Goal: Task Accomplishment & Management: Complete application form

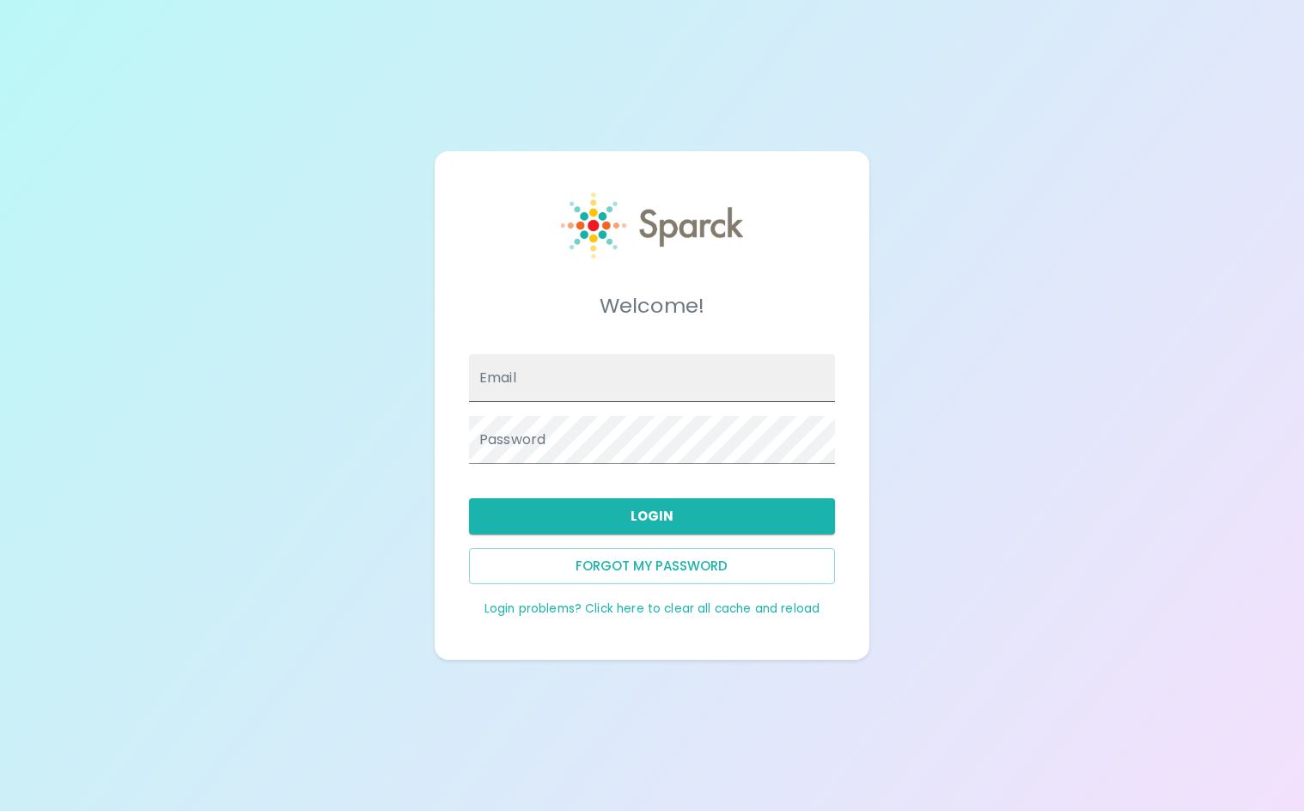
click at [711, 384] on input "Email" at bounding box center [652, 378] width 366 height 48
type input "[EMAIL_ADDRESS][DOMAIN_NAME]"
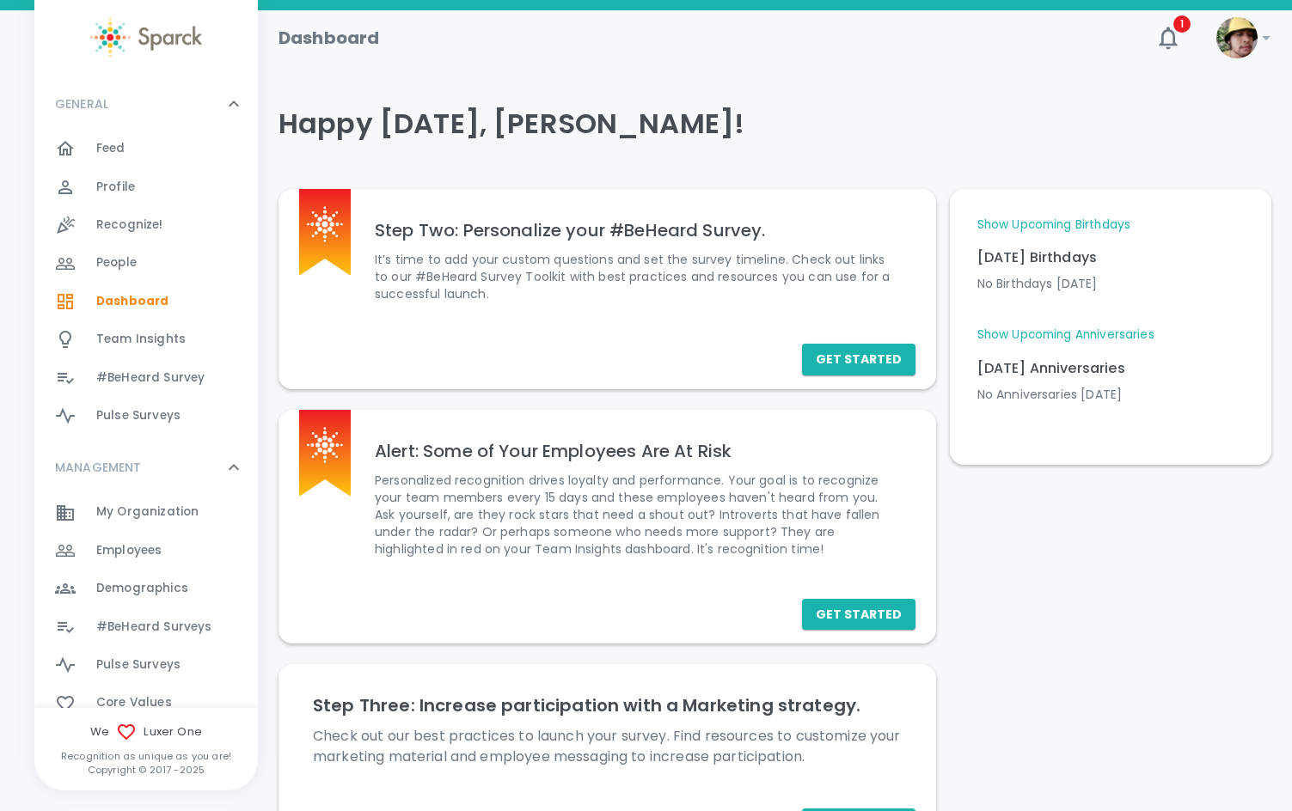
click at [161, 554] on span "Employees" at bounding box center [128, 550] width 65 height 17
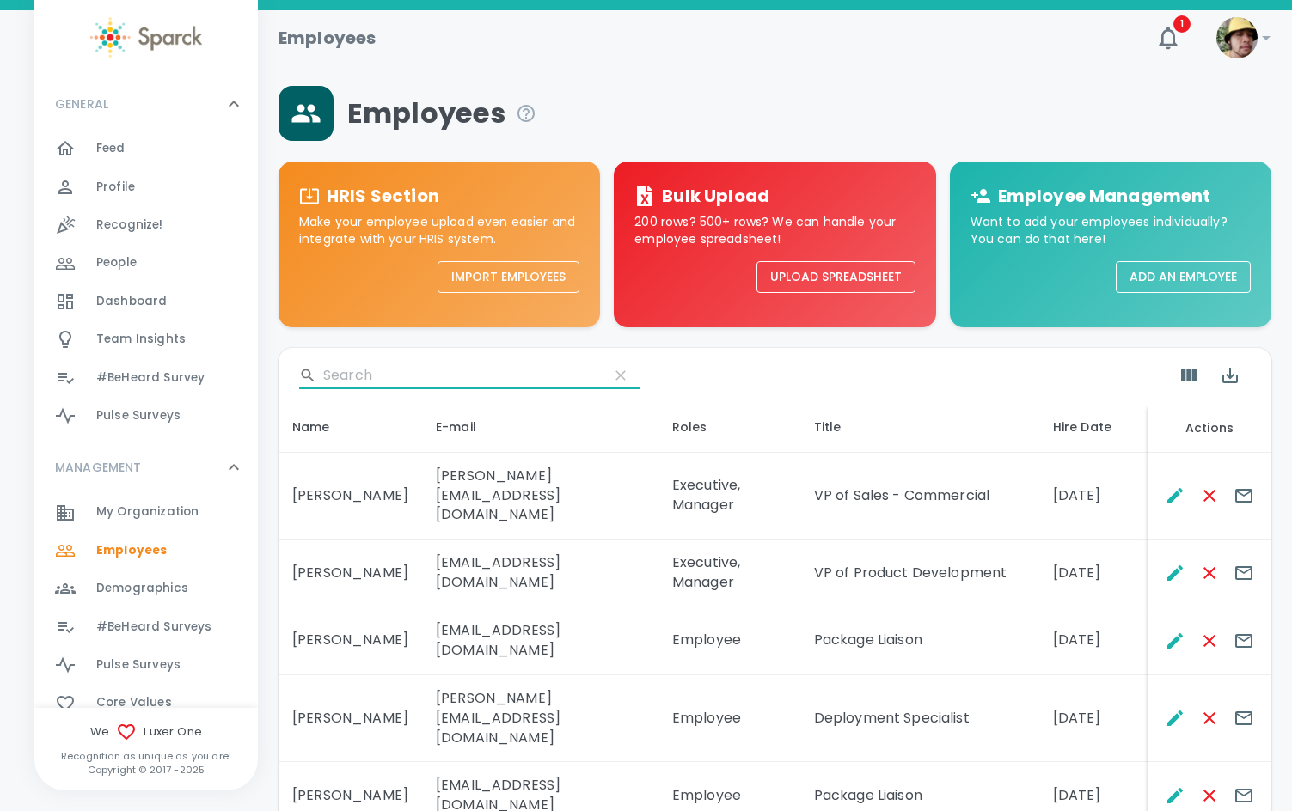
click at [394, 369] on input "Search" at bounding box center [459, 375] width 272 height 27
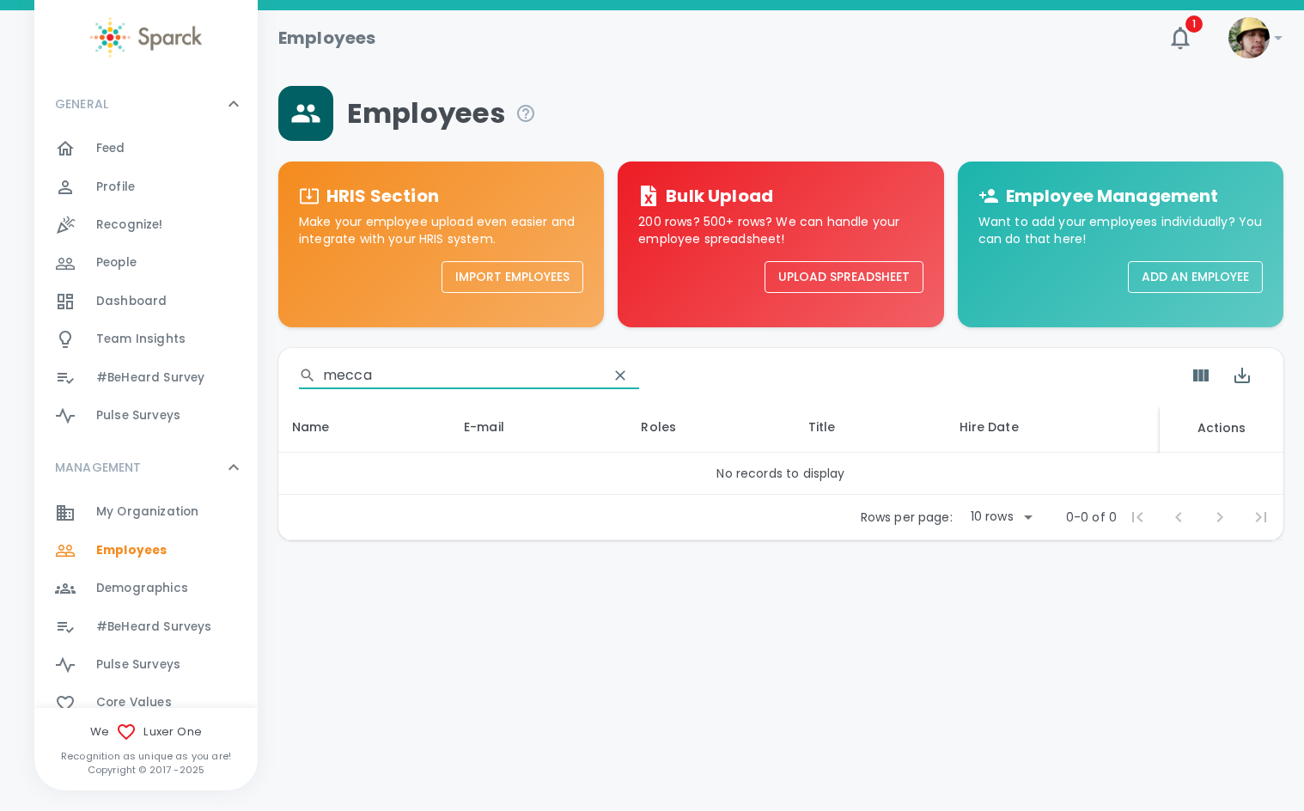
type input "mecca"
click at [1188, 275] on button "Add an Employee" at bounding box center [1195, 277] width 135 height 32
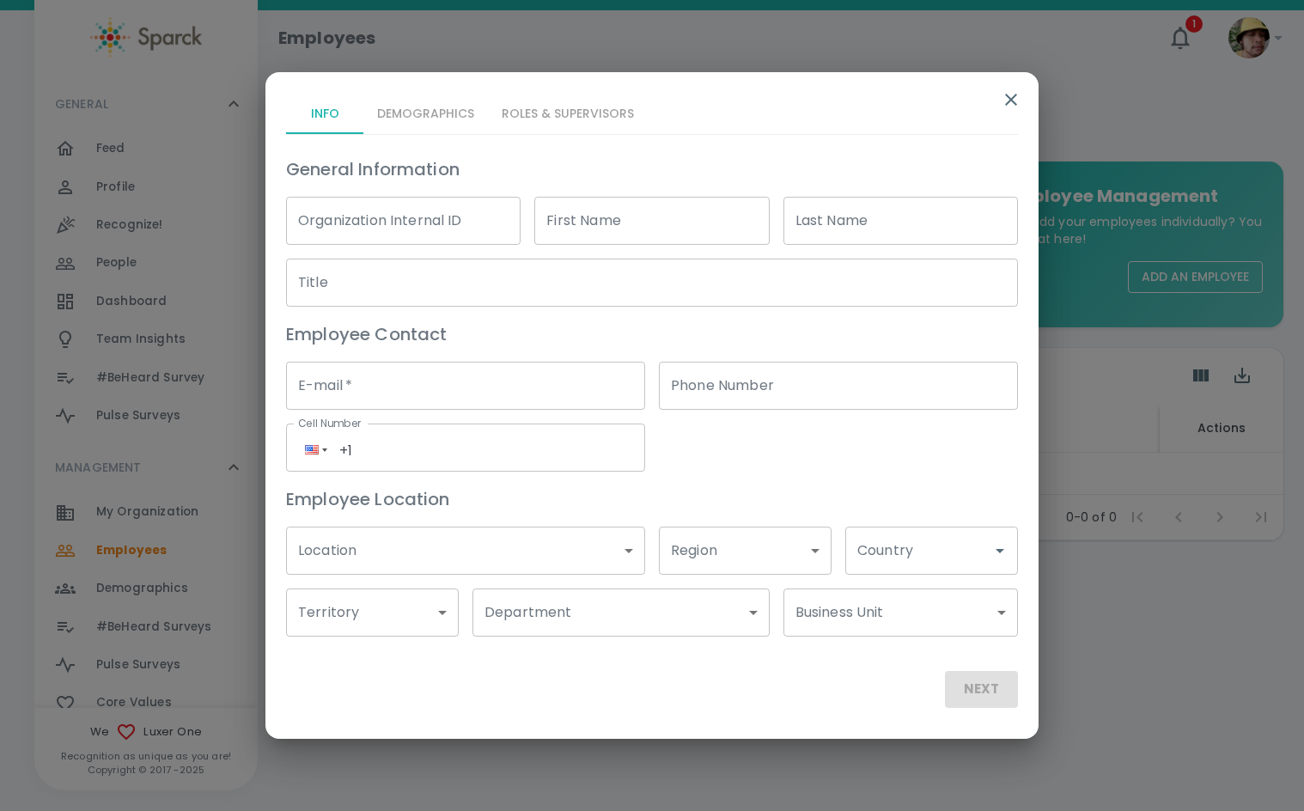
drag, startPoint x: 472, startPoint y: 400, endPoint x: 592, endPoint y: 217, distance: 219.0
click at [472, 395] on input "E-mail   *" at bounding box center [465, 386] width 359 height 48
paste input "[EMAIL_ADDRESS][DOMAIN_NAME]"
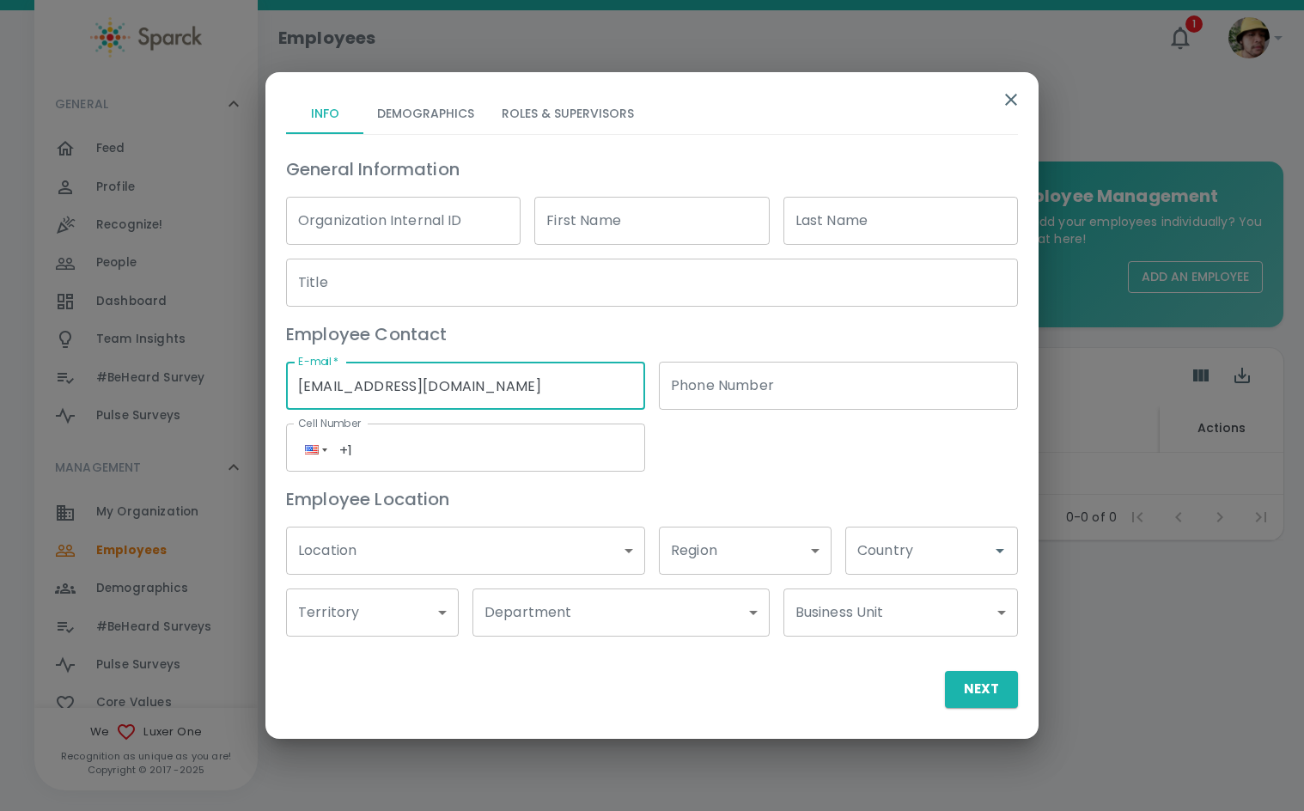
type input "[EMAIL_ADDRESS][DOMAIN_NAME]"
click at [592, 217] on div "First Name First Name" at bounding box center [651, 221] width 235 height 48
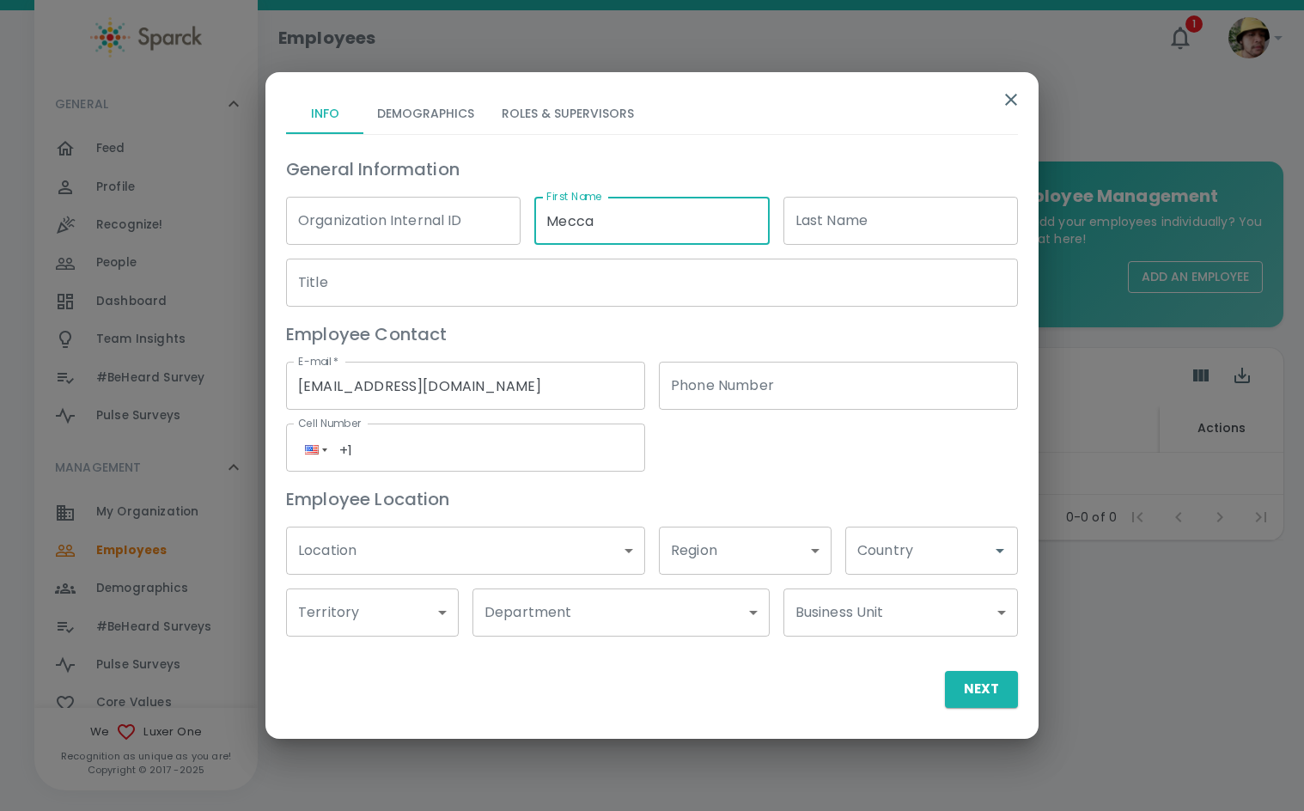
type input "Mecca"
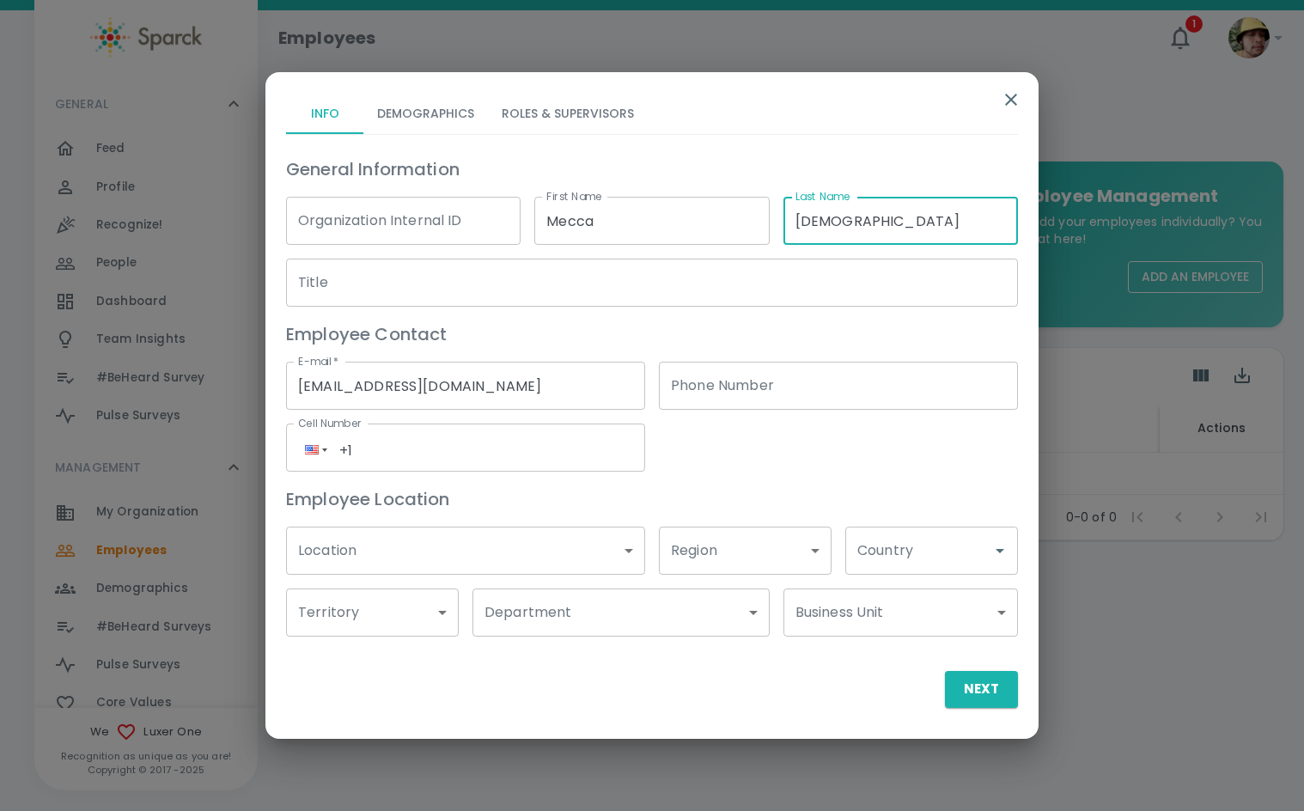
type input "Ahmadi"
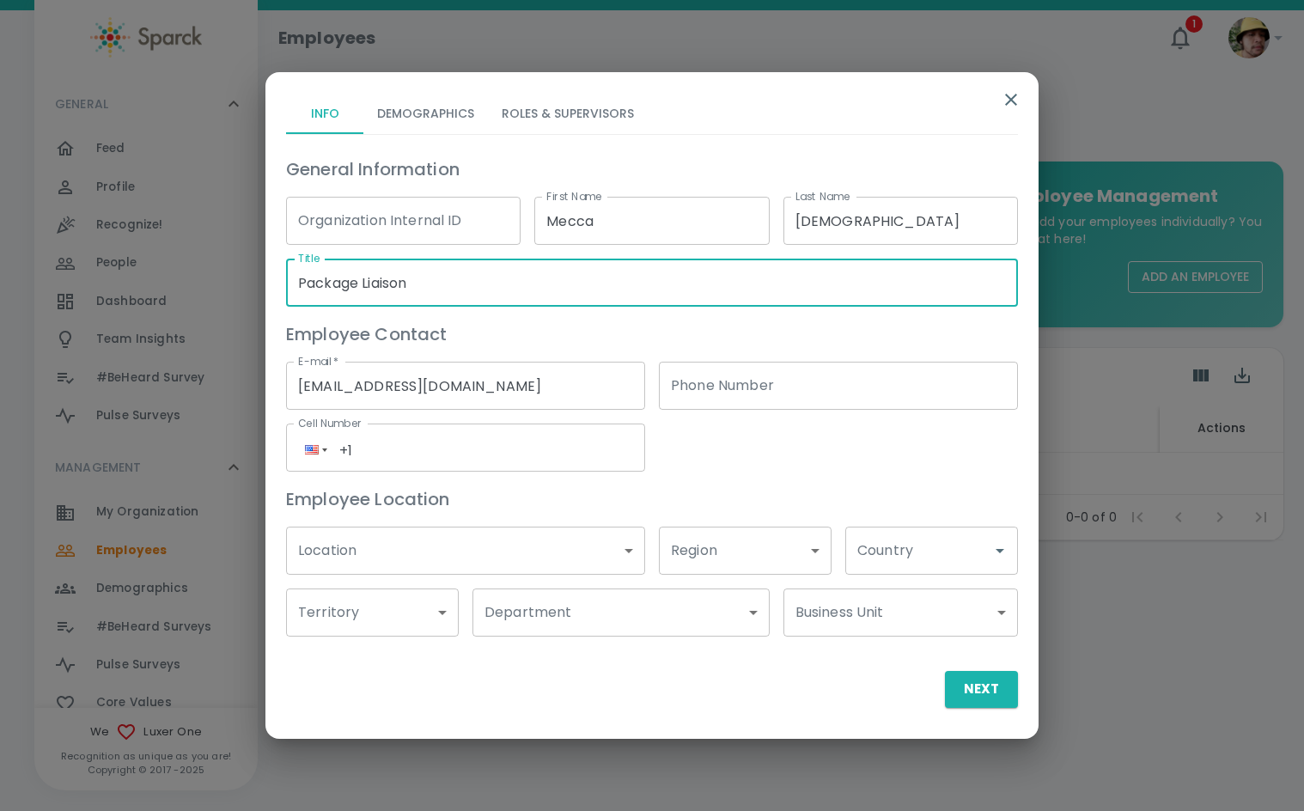
type input "Package Liaison"
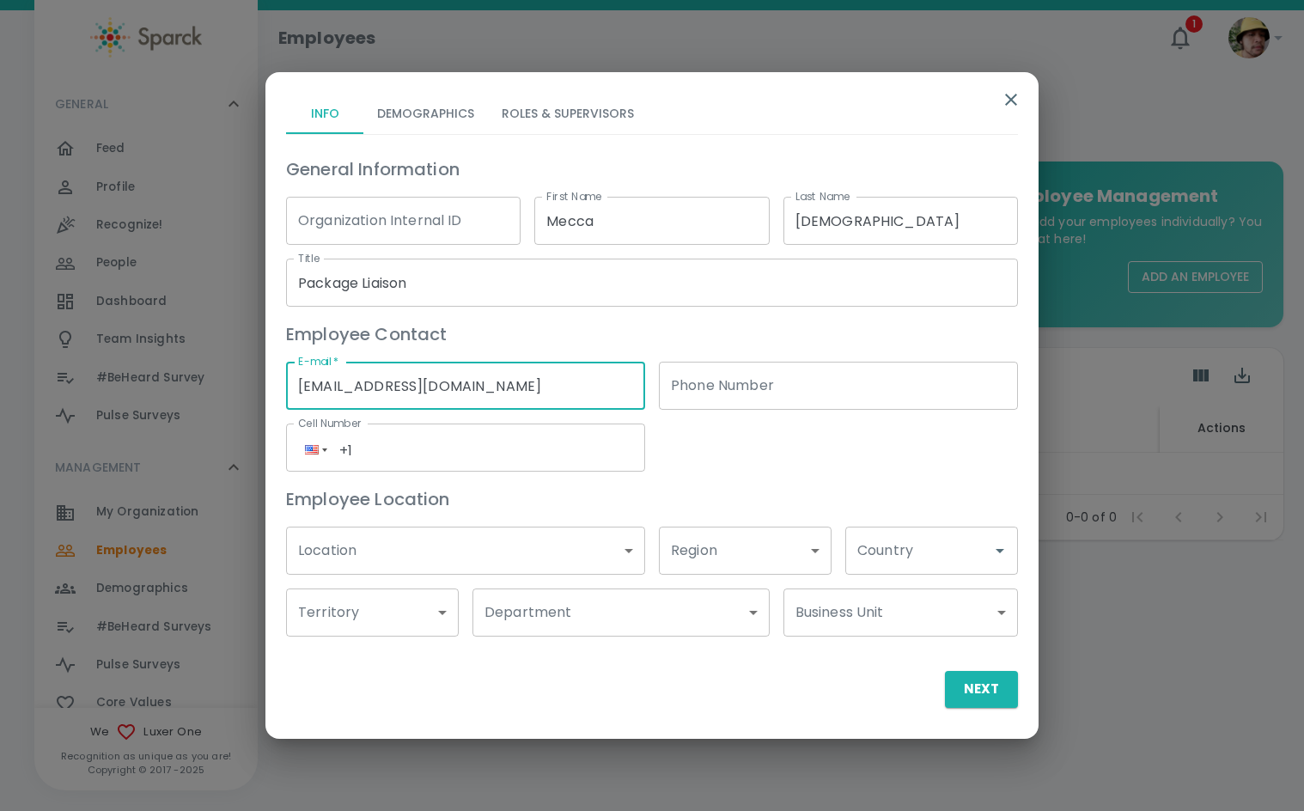
type input "(___) ___-____"
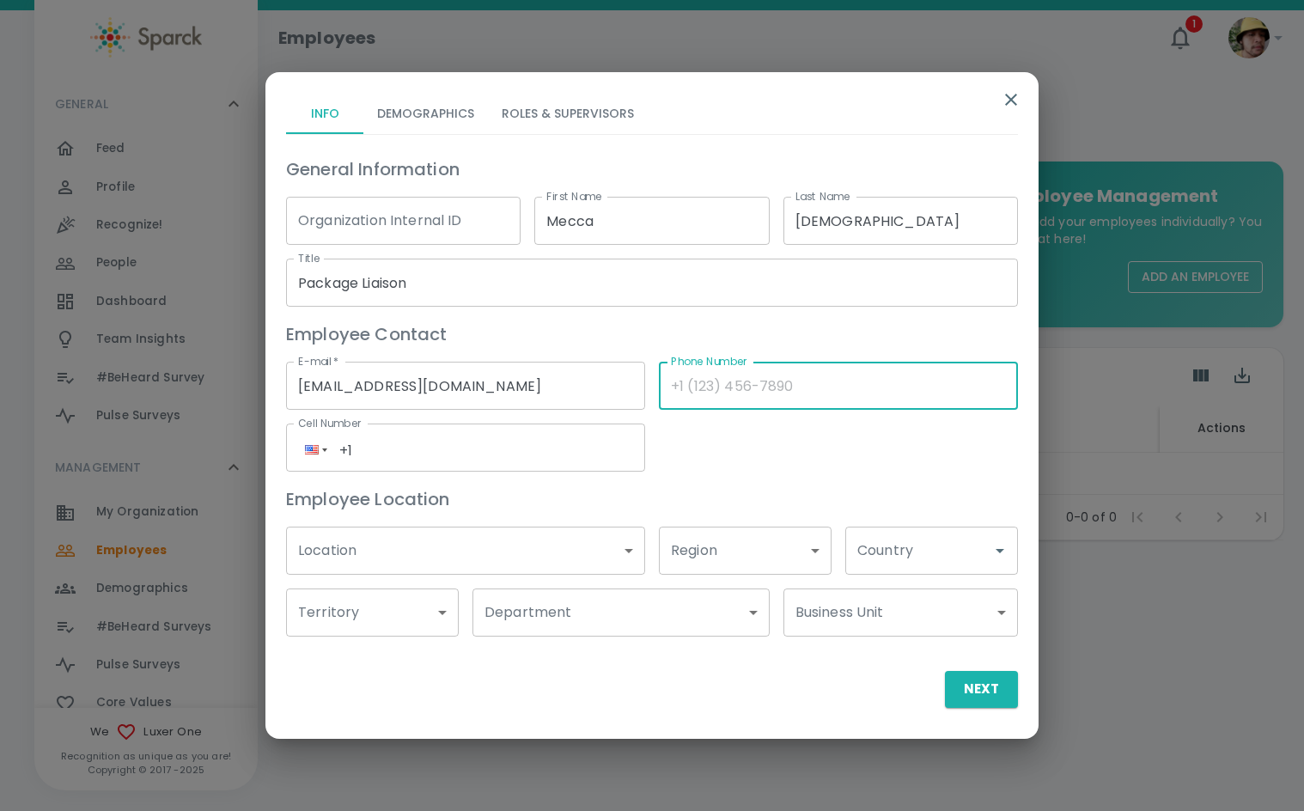
click at [437, 553] on body "Skip Navigation Employees 1 ! GENERAL 0 Feed 0 Profile 0 Recognize! 0 People 0 …" at bounding box center [652, 315] width 1304 height 630
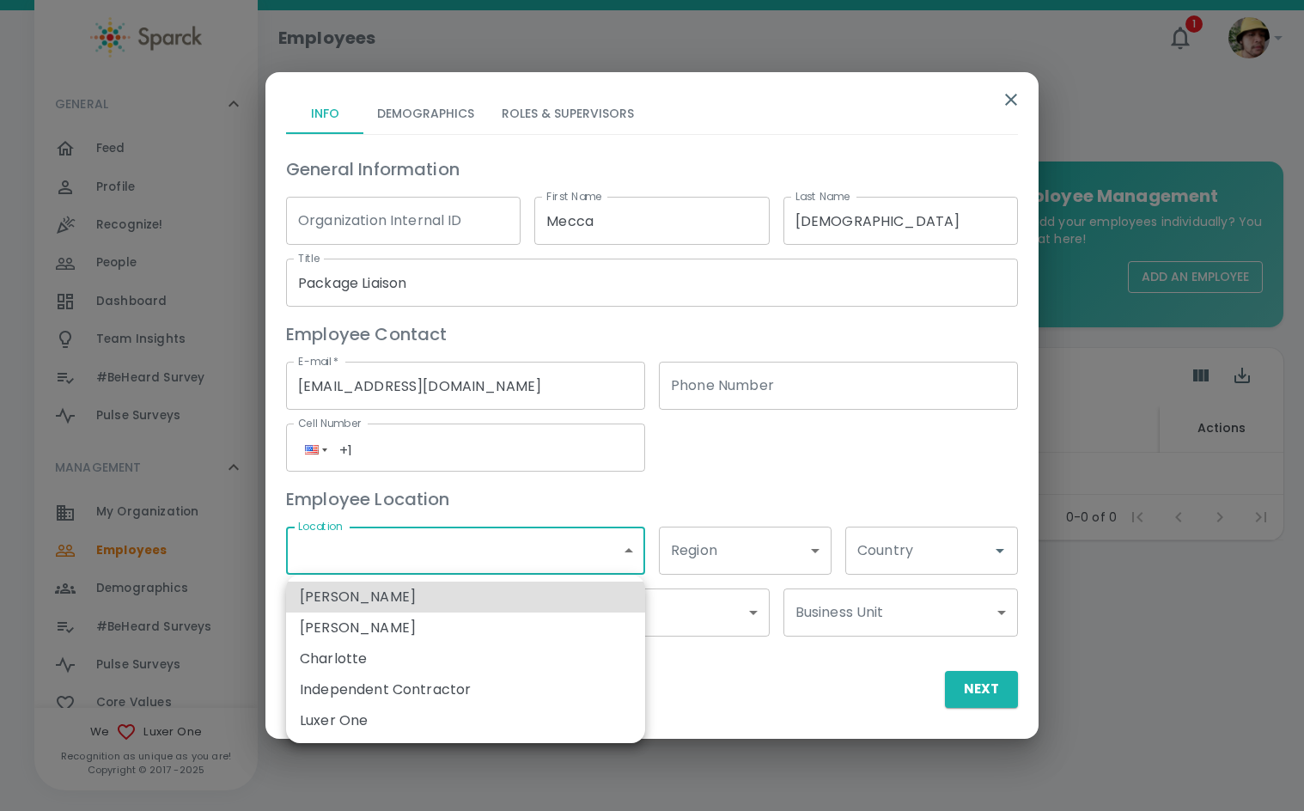
click at [431, 719] on li "Luxer One" at bounding box center [465, 720] width 359 height 31
type input "173796"
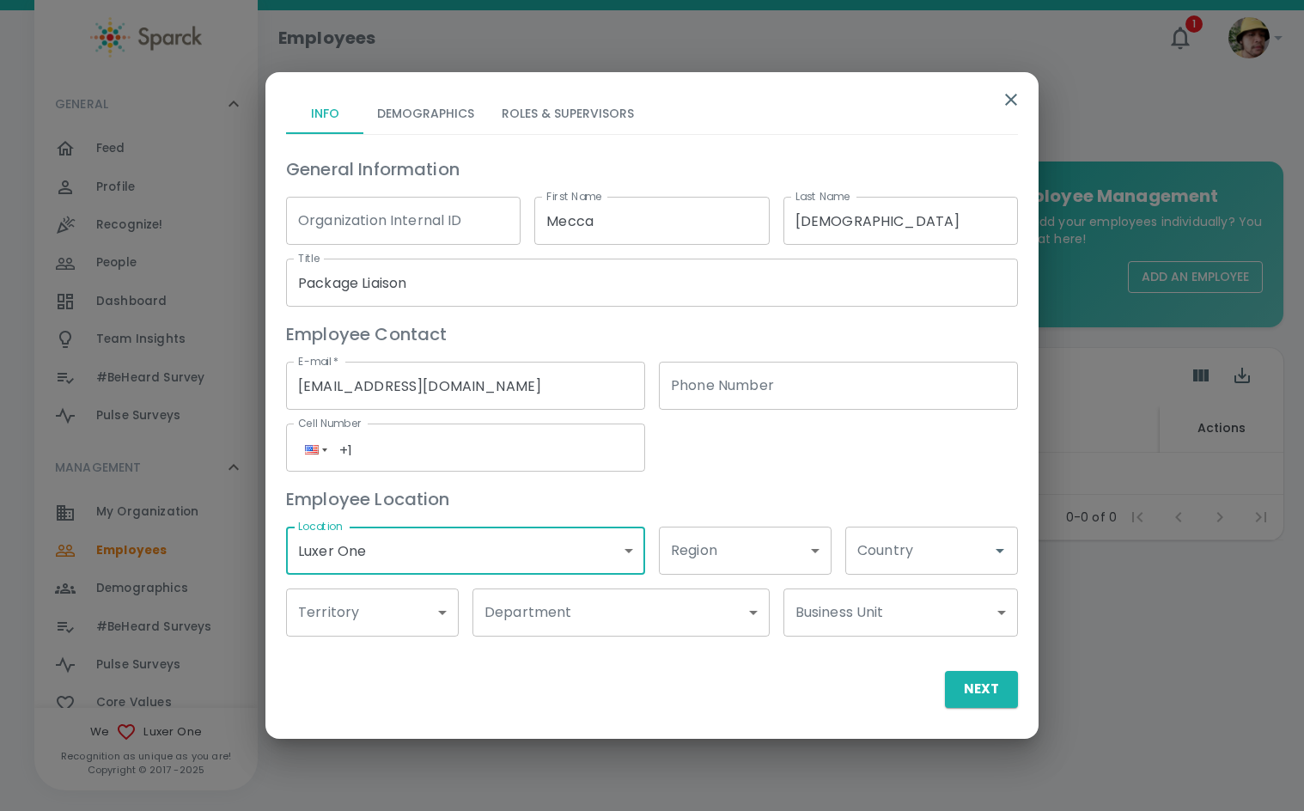
click at [542, 610] on body "Skip Navigation Employees 1 ! GENERAL 0 Feed 0 Profile 0 Recognize! 0 People 0 …" at bounding box center [652, 315] width 1304 height 630
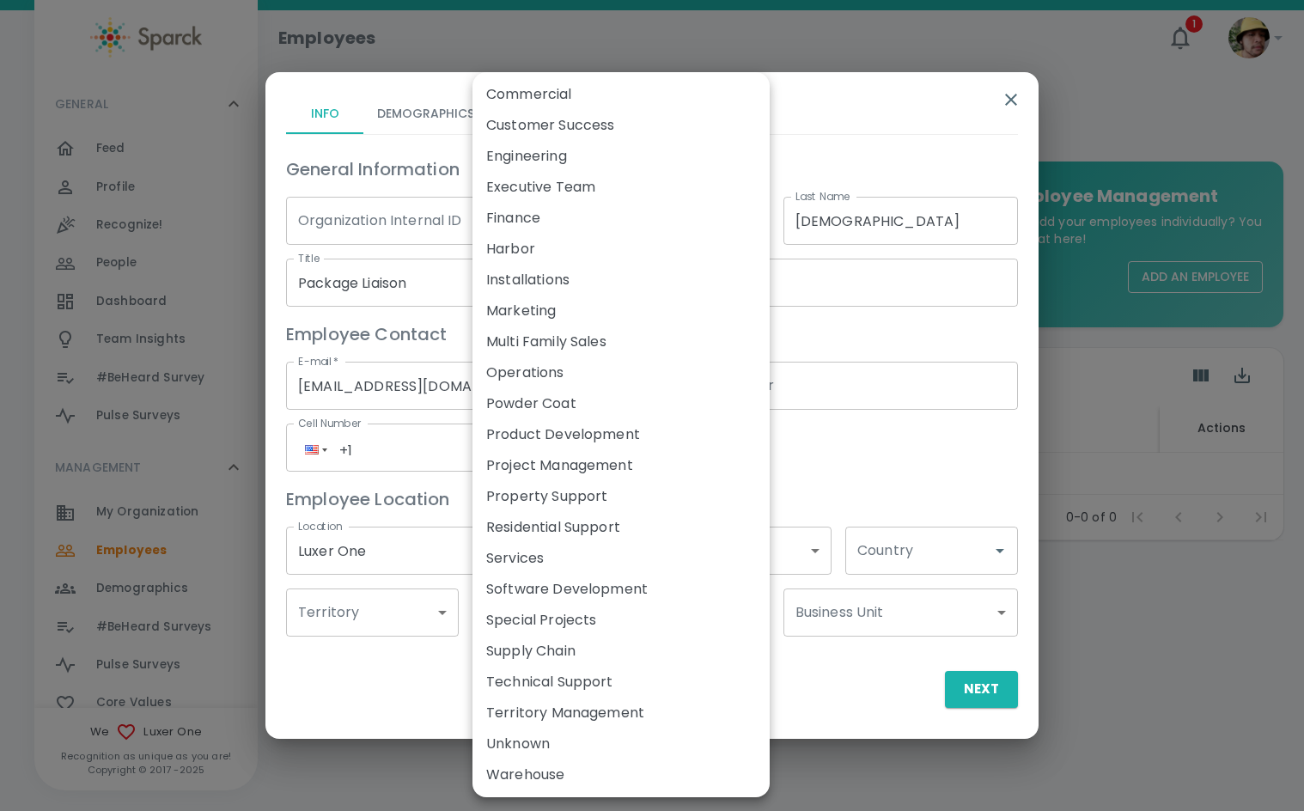
click at [573, 571] on li "Services" at bounding box center [621, 558] width 297 height 31
type input "173911"
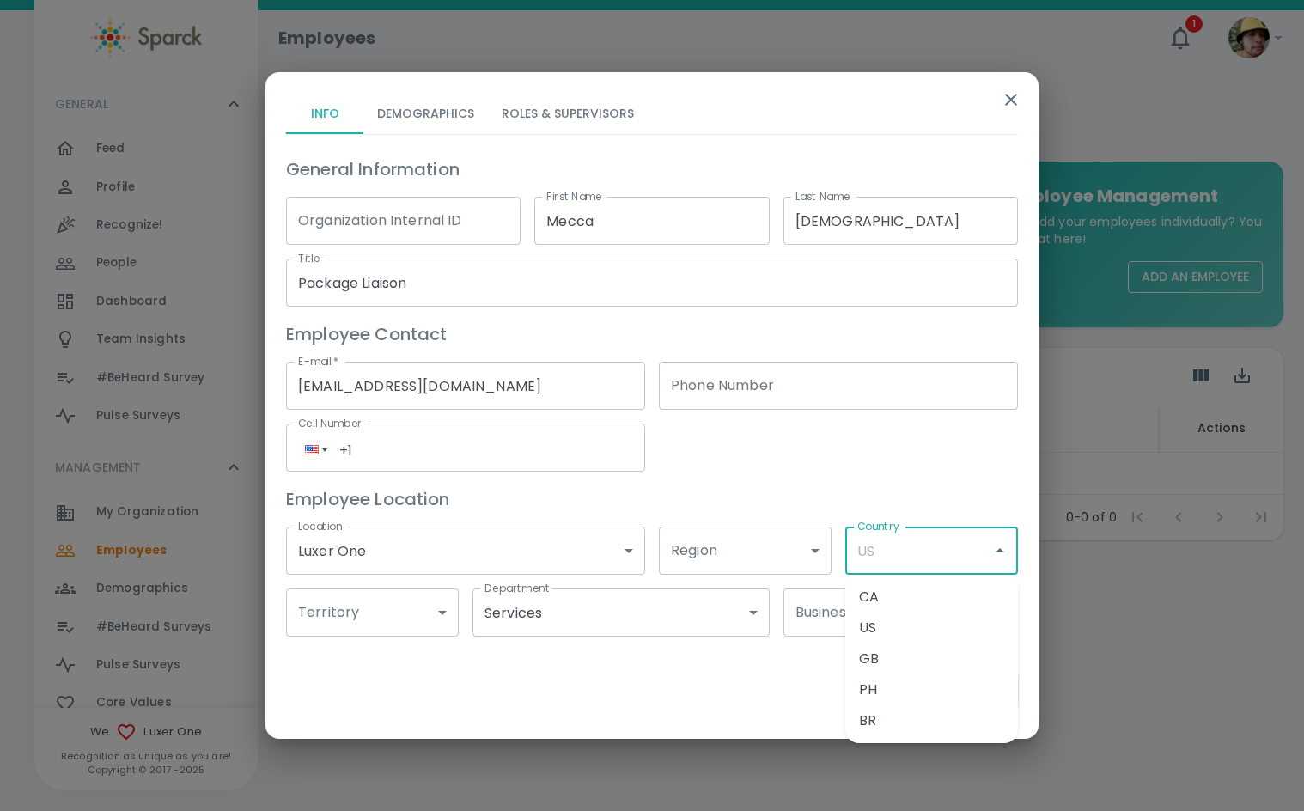
click at [927, 564] on input "Country" at bounding box center [918, 550] width 131 height 33
click at [919, 622] on li "US" at bounding box center [932, 628] width 173 height 31
type input "US"
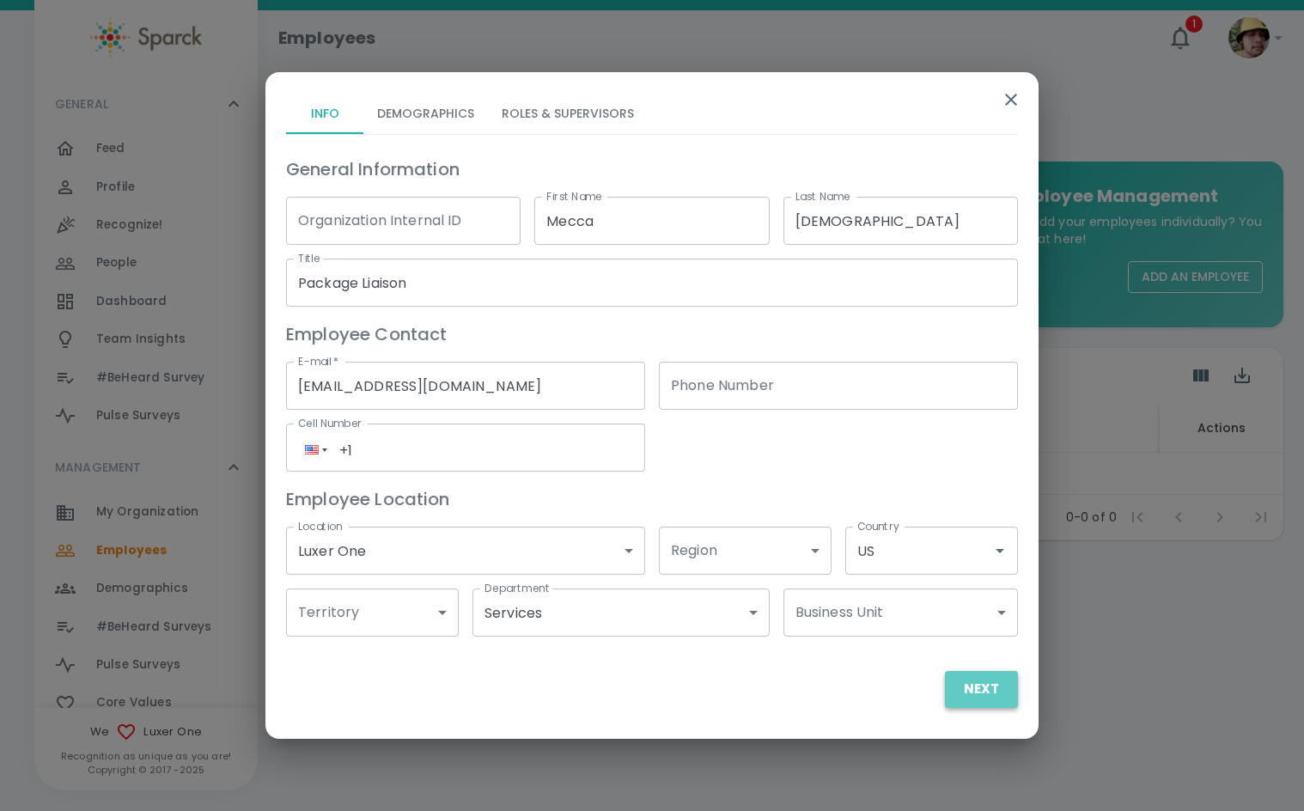
click at [965, 689] on button "Next" at bounding box center [981, 689] width 73 height 36
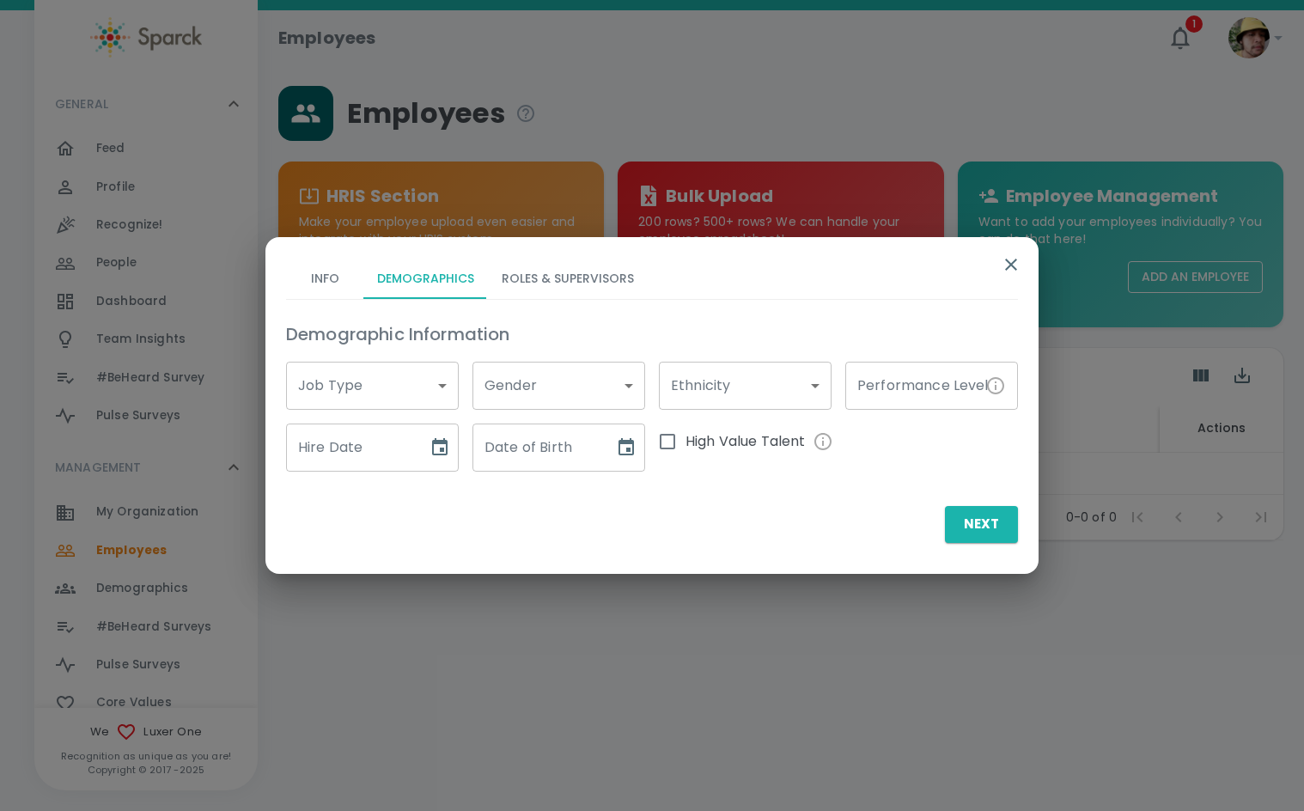
click at [353, 391] on body "Skip Navigation Employees 1 ! GENERAL 0 Feed 0 Profile 0 Recognize! 0 People 0 …" at bounding box center [652, 315] width 1304 height 630
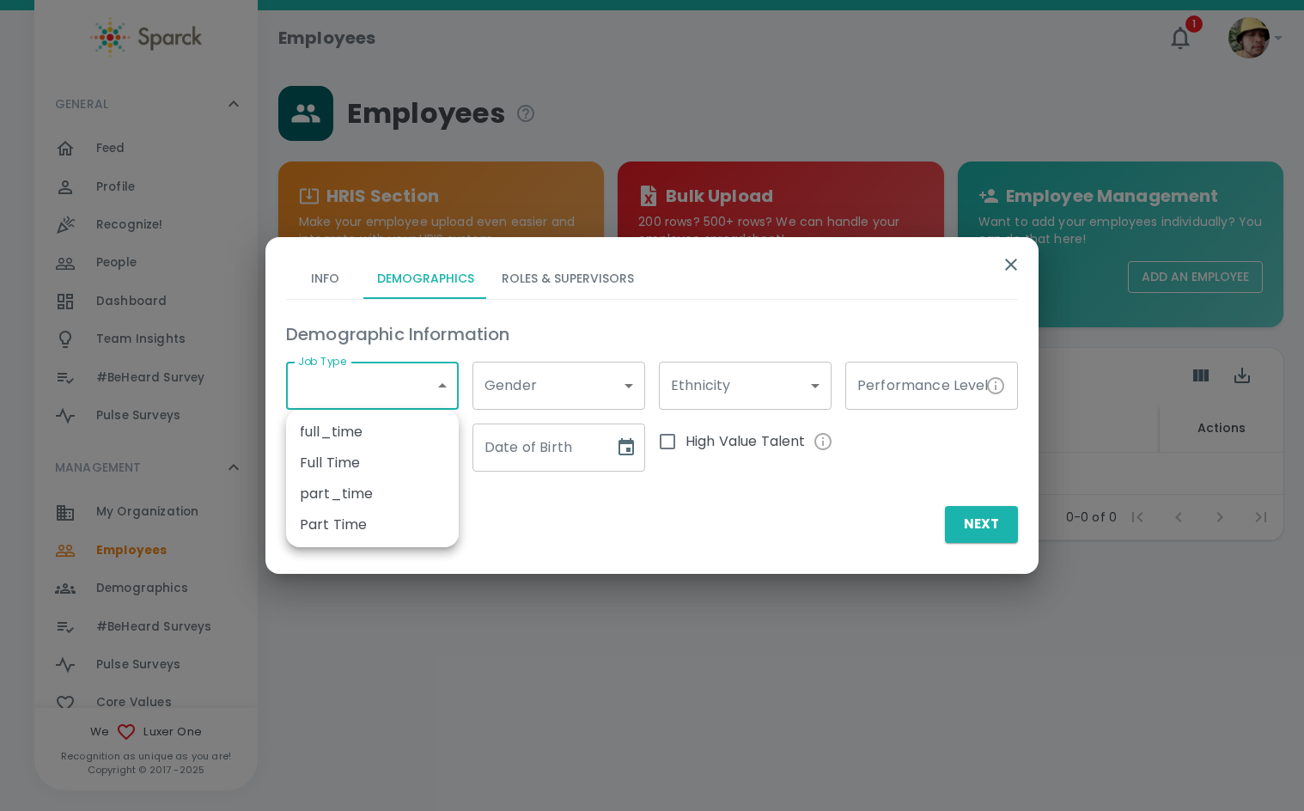
click at [379, 510] on li "Part Time" at bounding box center [372, 525] width 173 height 31
type input "173791"
click at [381, 449] on input "Hire Date" at bounding box center [351, 448] width 130 height 48
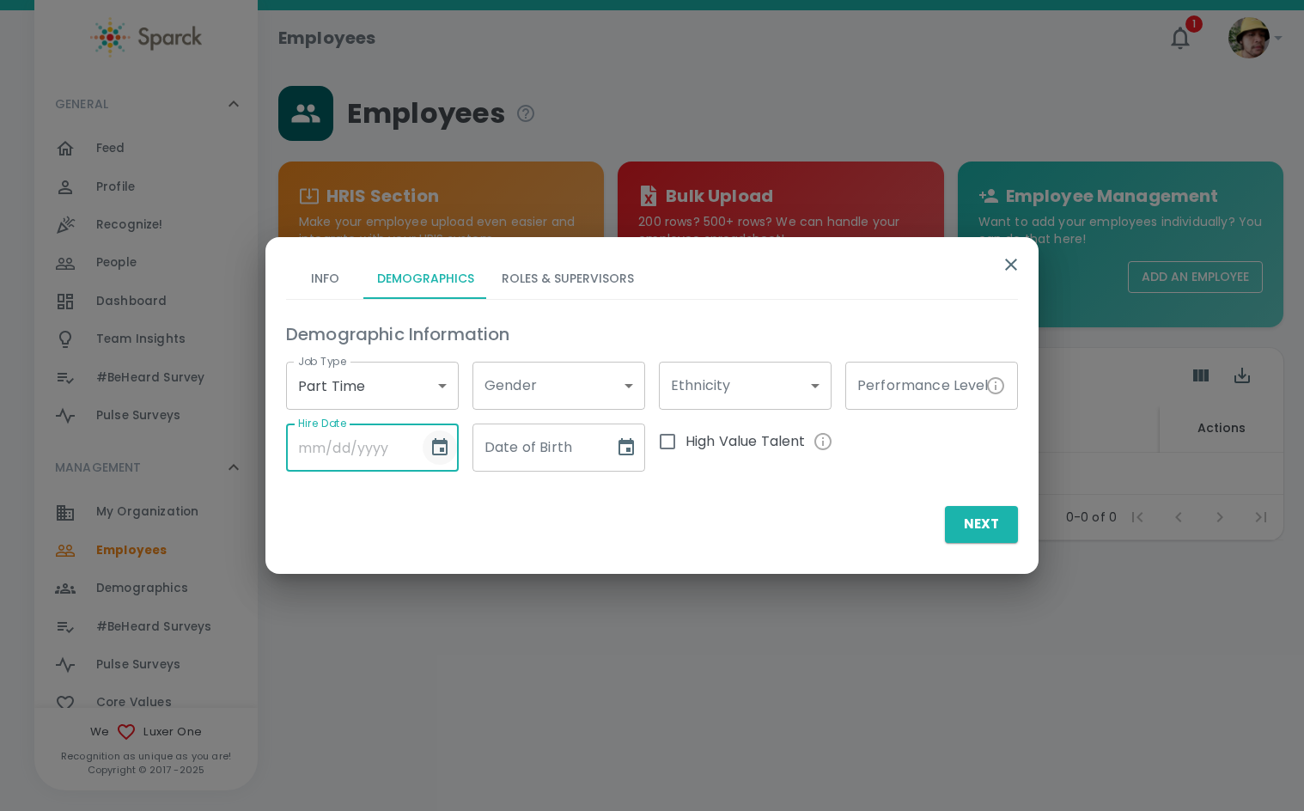
click at [433, 449] on icon "Choose date" at bounding box center [439, 446] width 15 height 17
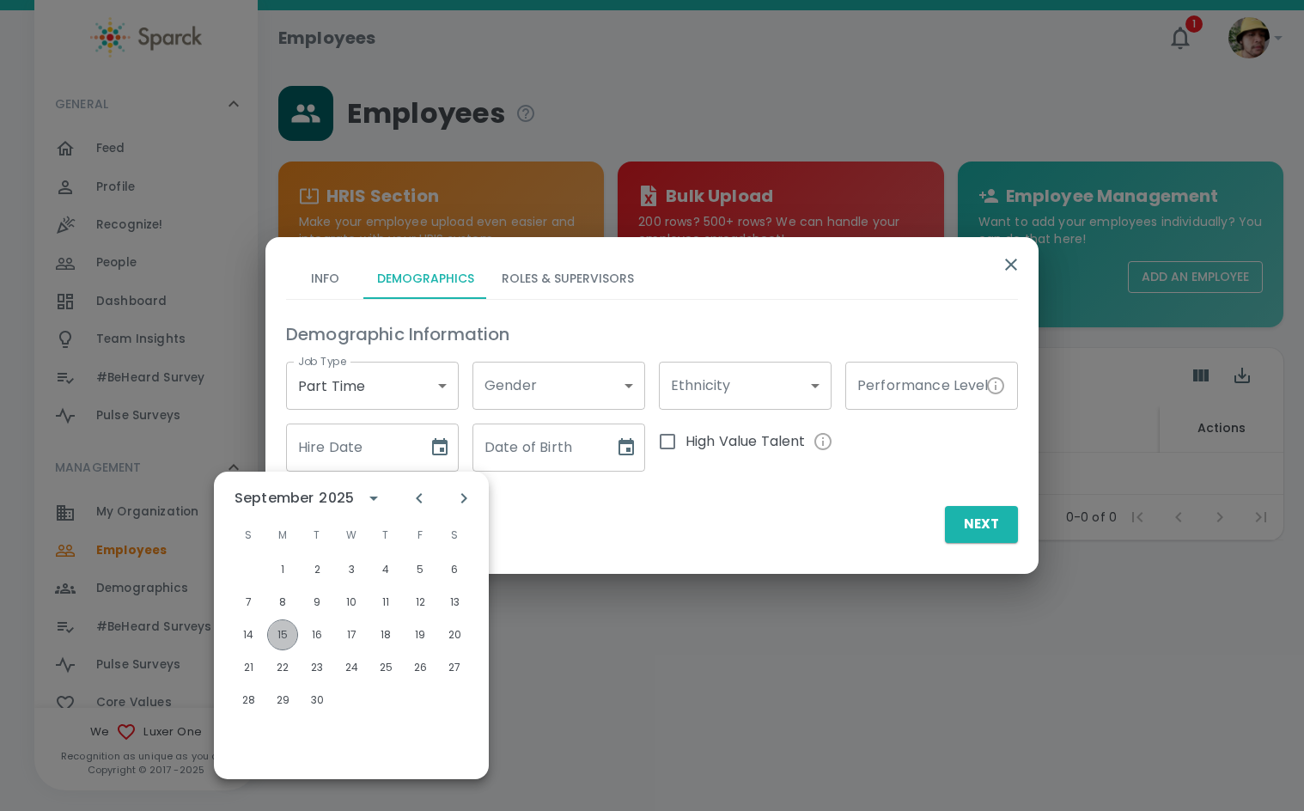
click at [284, 636] on button "15" at bounding box center [282, 635] width 31 height 31
type input "09/15/2025"
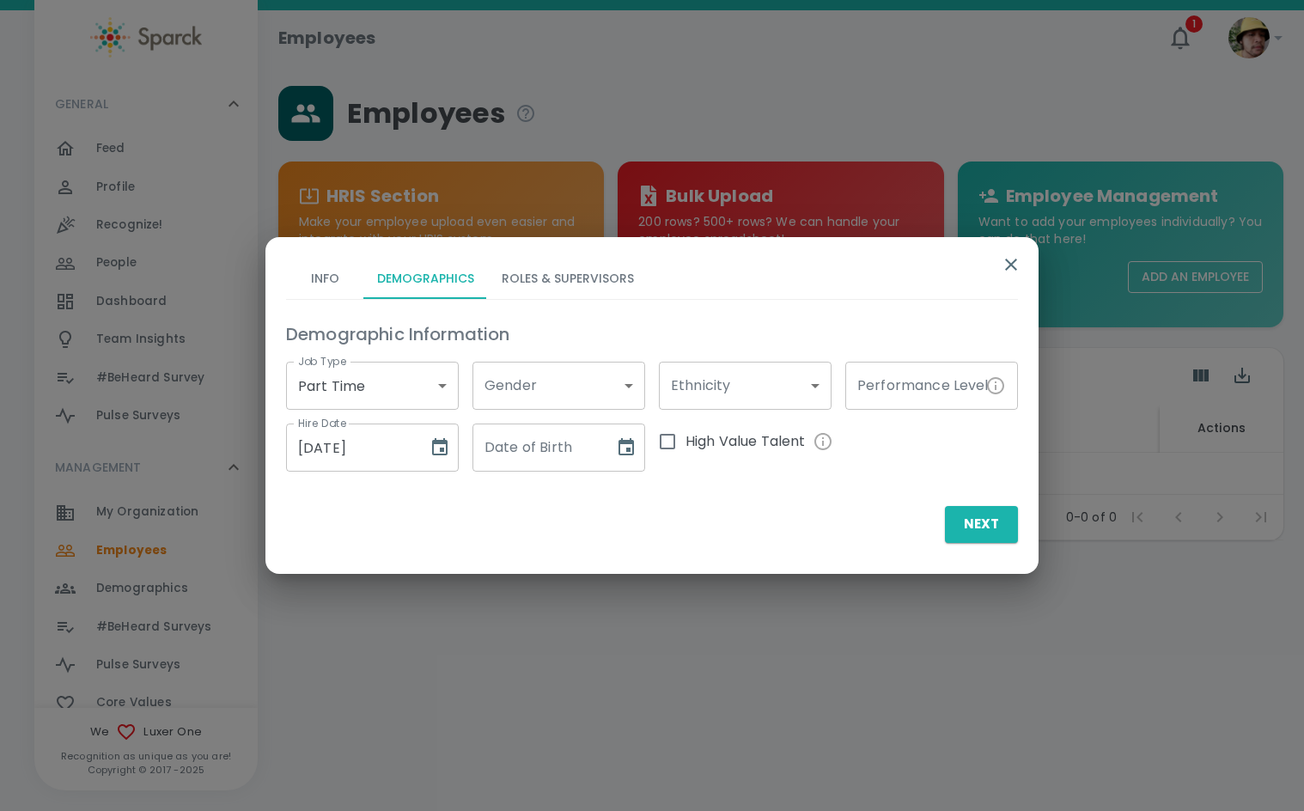
click at [556, 443] on input "Date of Birth" at bounding box center [538, 448] width 130 height 48
type input "10/16/2001"
click at [583, 277] on button "Roles & Supervisors" at bounding box center [568, 278] width 160 height 41
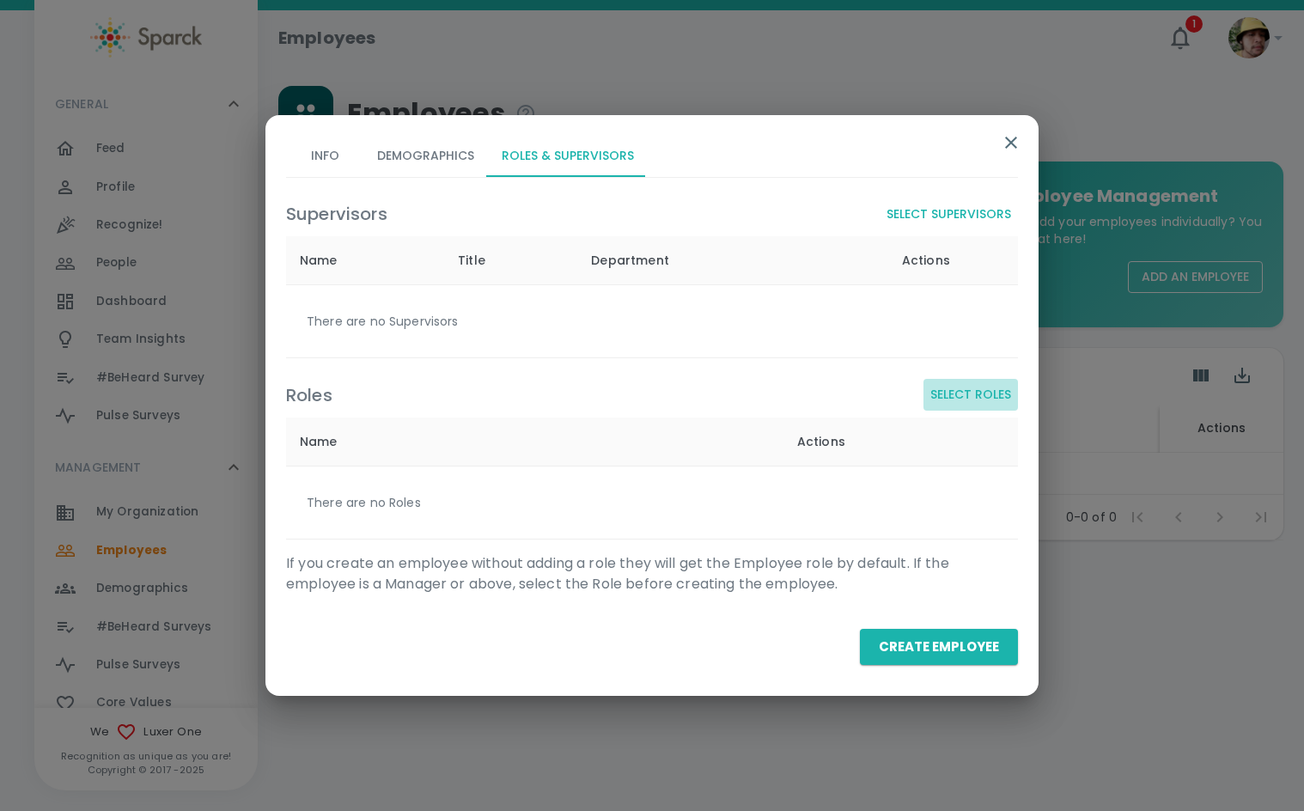
click at [982, 396] on button "Select Roles" at bounding box center [971, 395] width 95 height 32
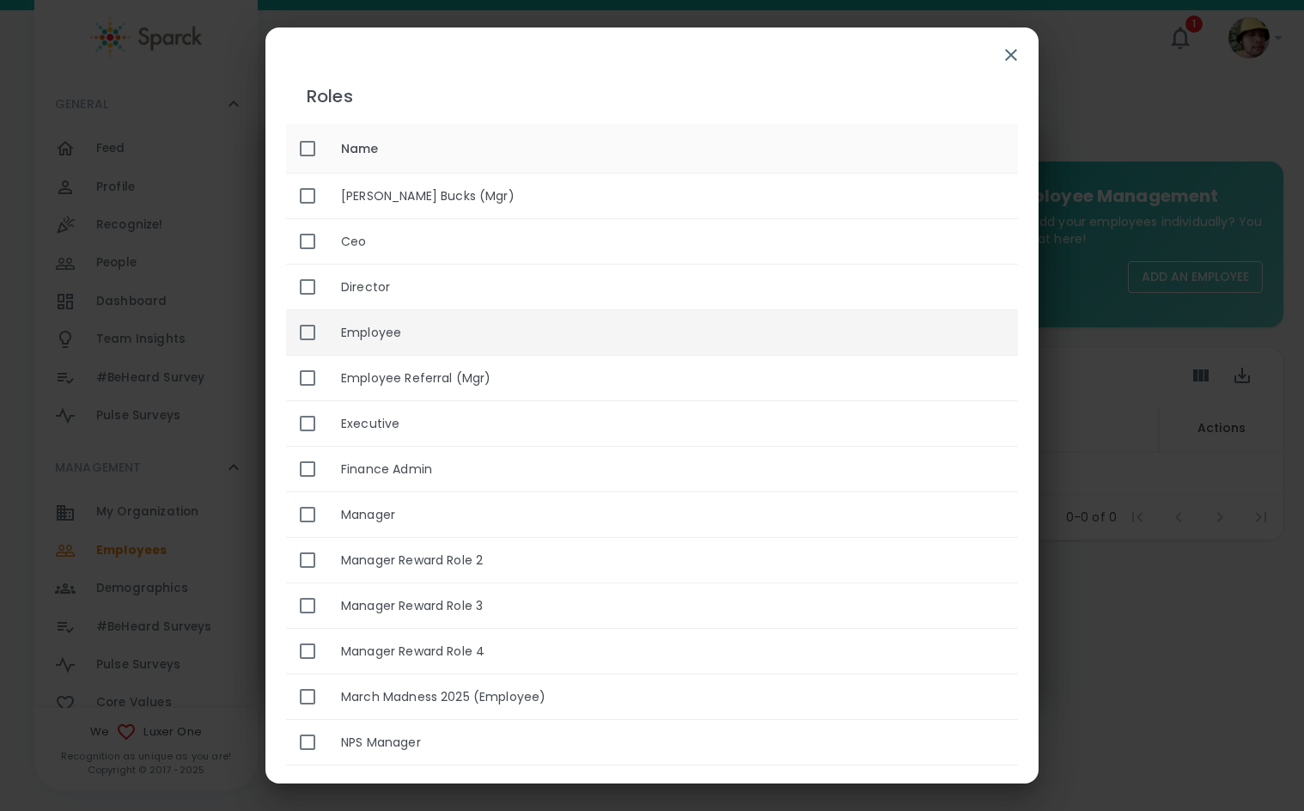
click at [544, 340] on th "Employee" at bounding box center [672, 333] width 691 height 46
checkbox input "true"
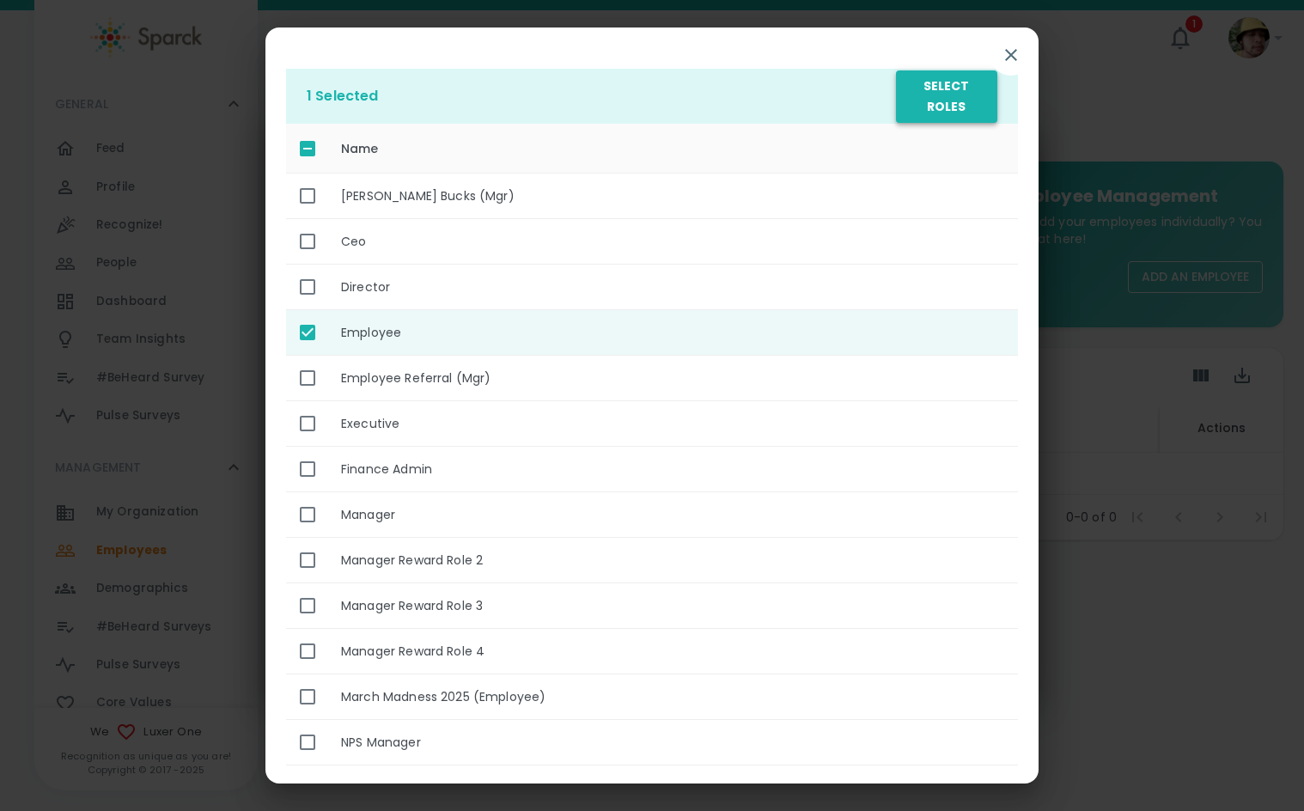
click at [952, 85] on button "Select Roles" at bounding box center [946, 96] width 101 height 52
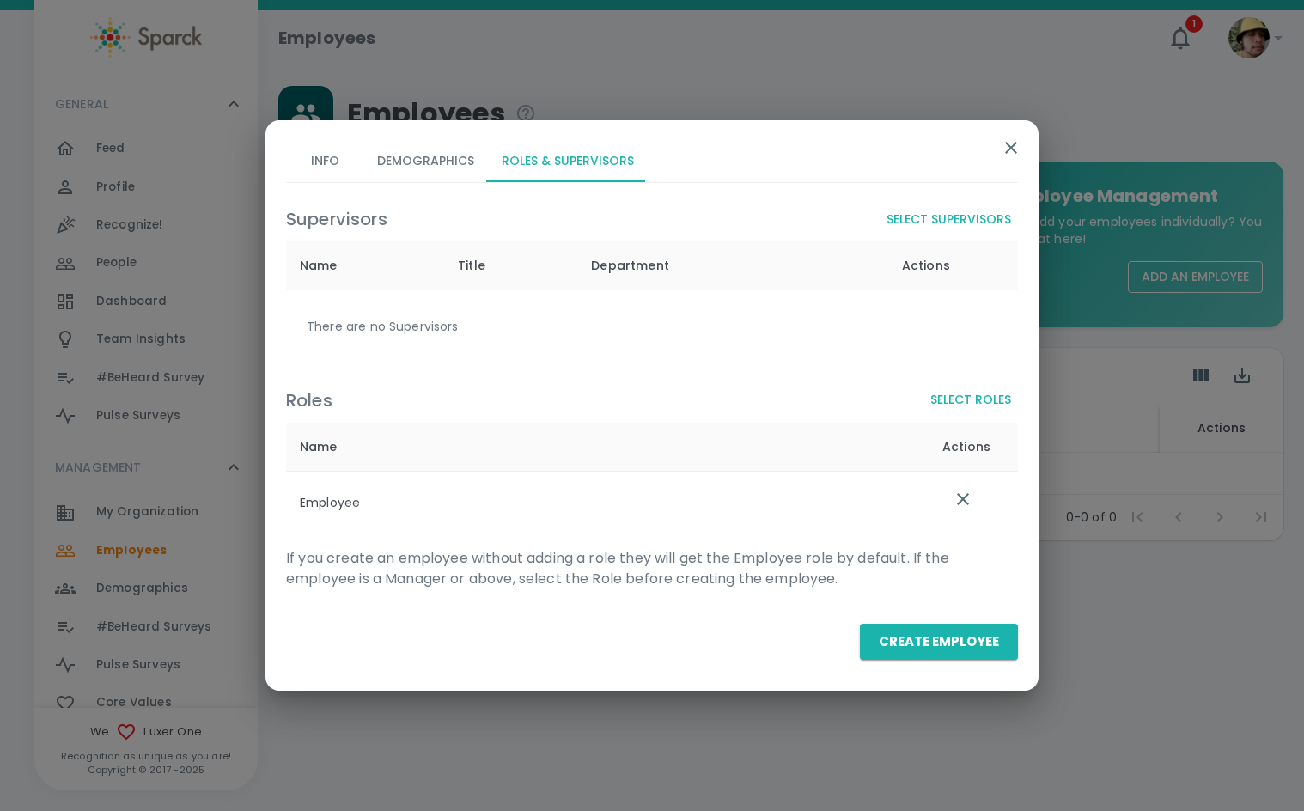
click at [957, 205] on button "Select Supervisors" at bounding box center [949, 220] width 138 height 32
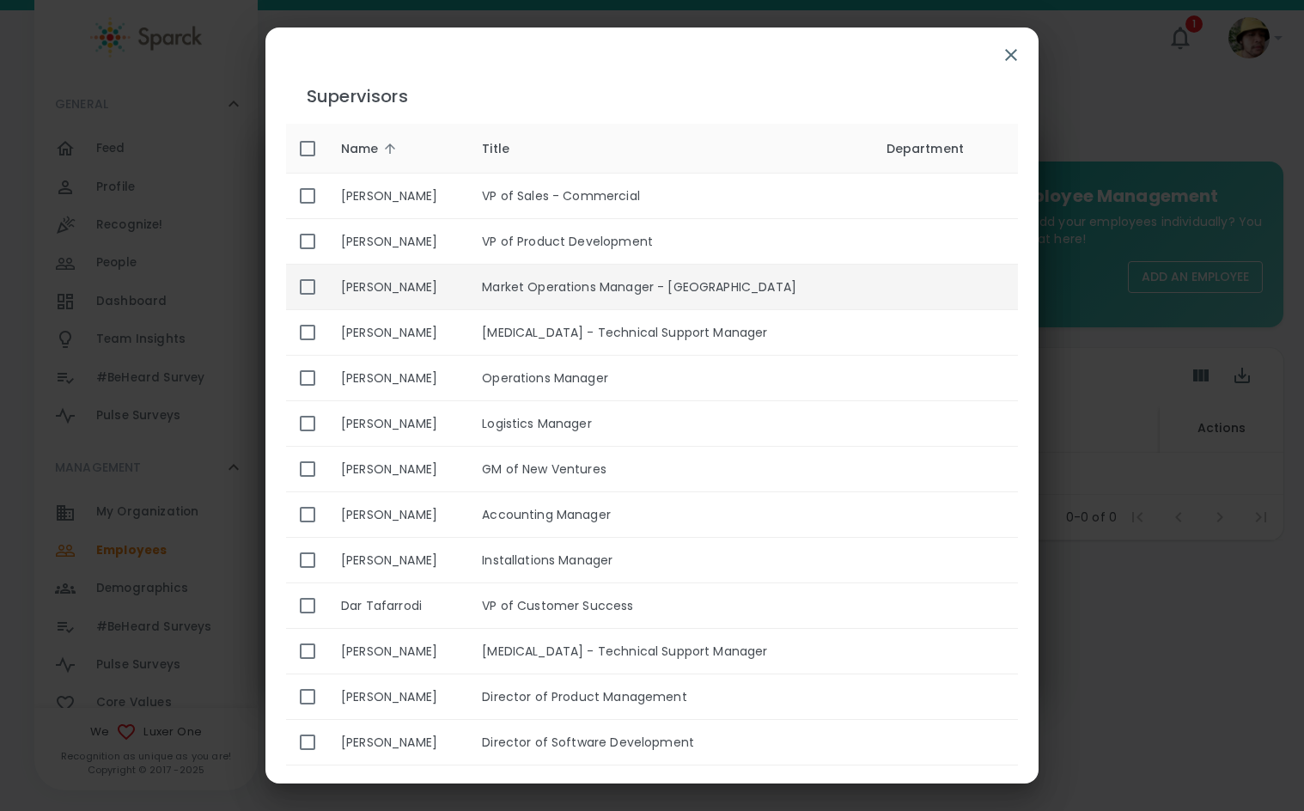
click at [468, 287] on th "Angalee Rhoads" at bounding box center [397, 288] width 141 height 46
checkbox input "true"
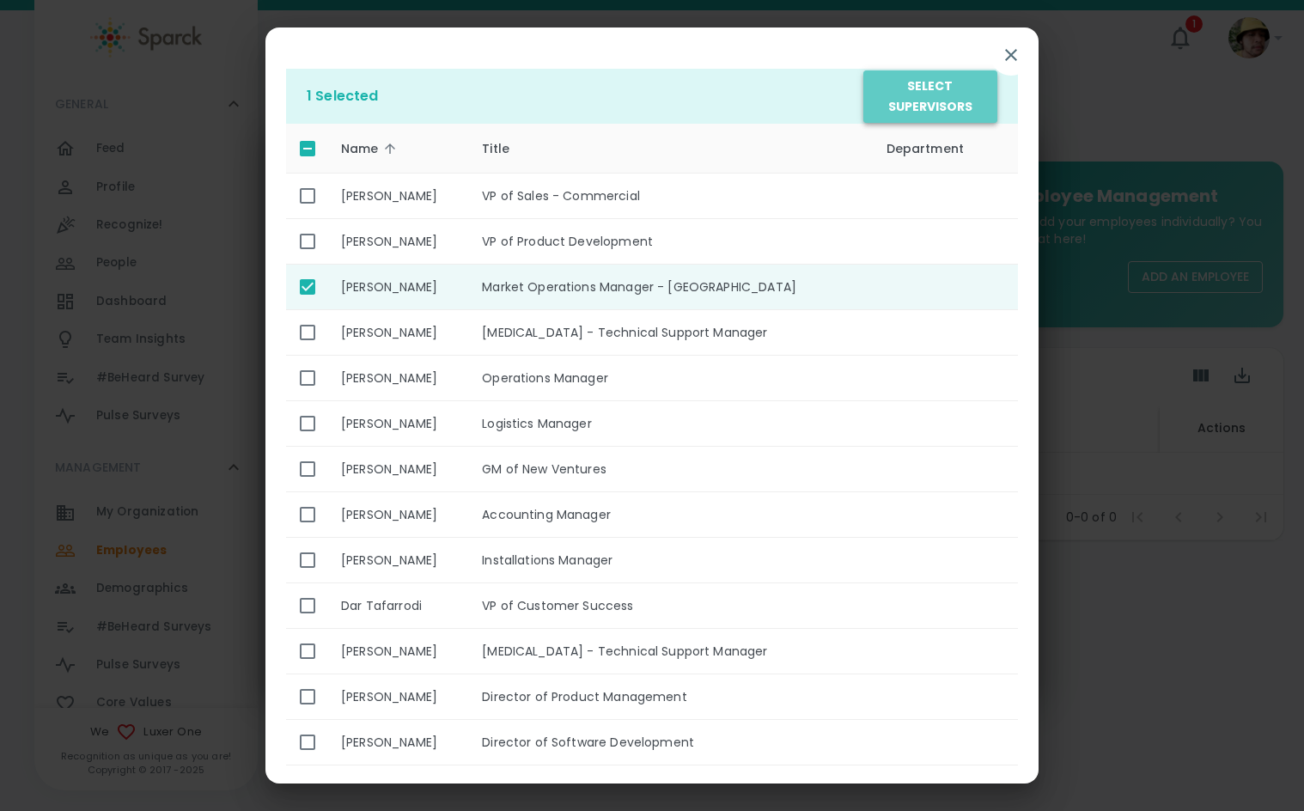
click at [921, 79] on button "Select Supervisors" at bounding box center [931, 96] width 134 height 52
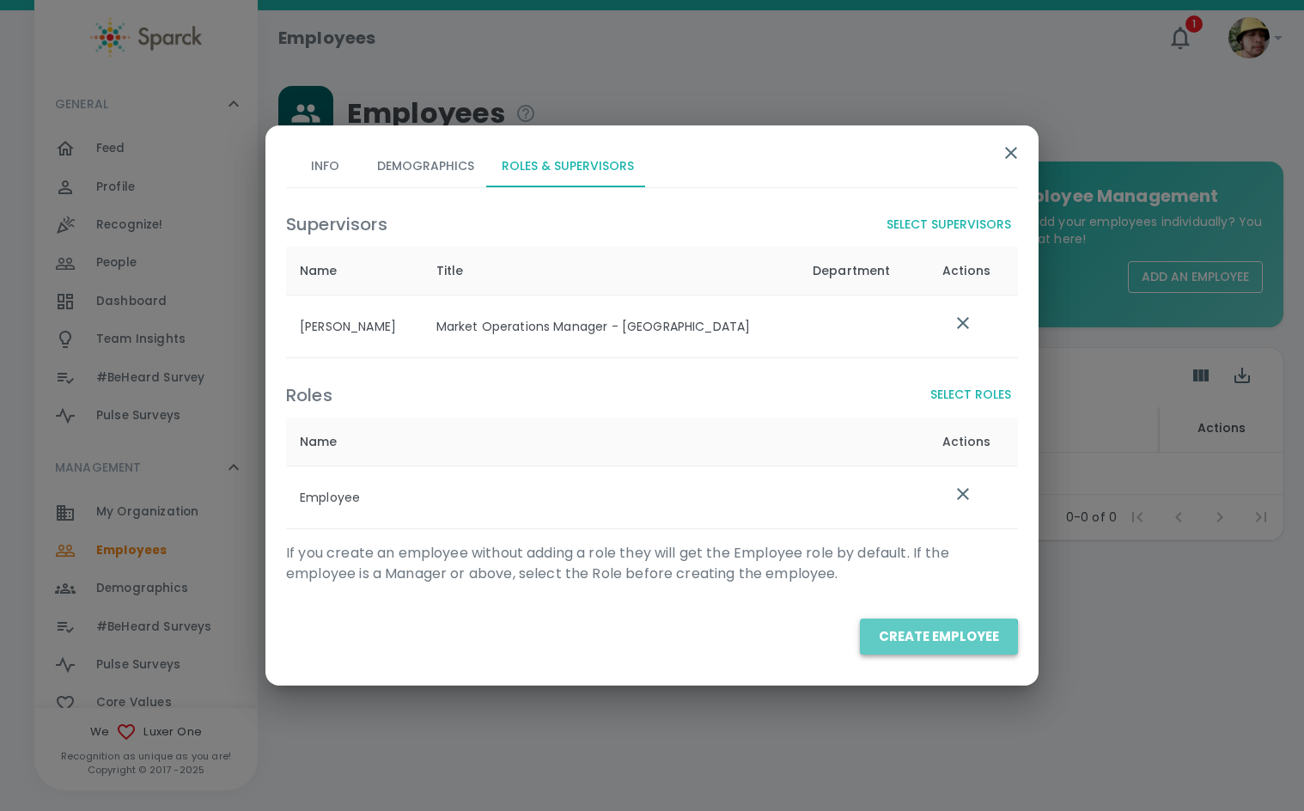
click at [925, 647] on button "Create Employee" at bounding box center [939, 637] width 158 height 36
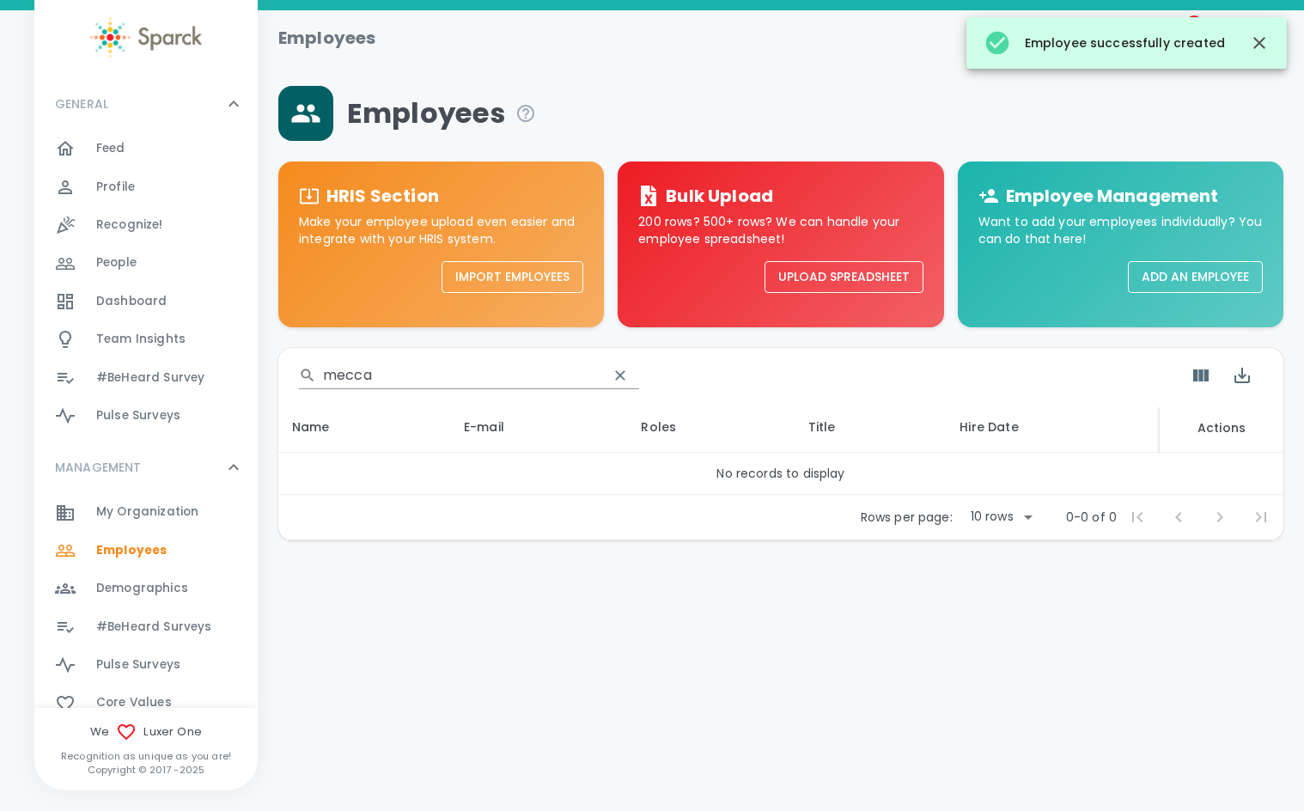
click at [457, 373] on input "mecca" at bounding box center [459, 375] width 272 height 27
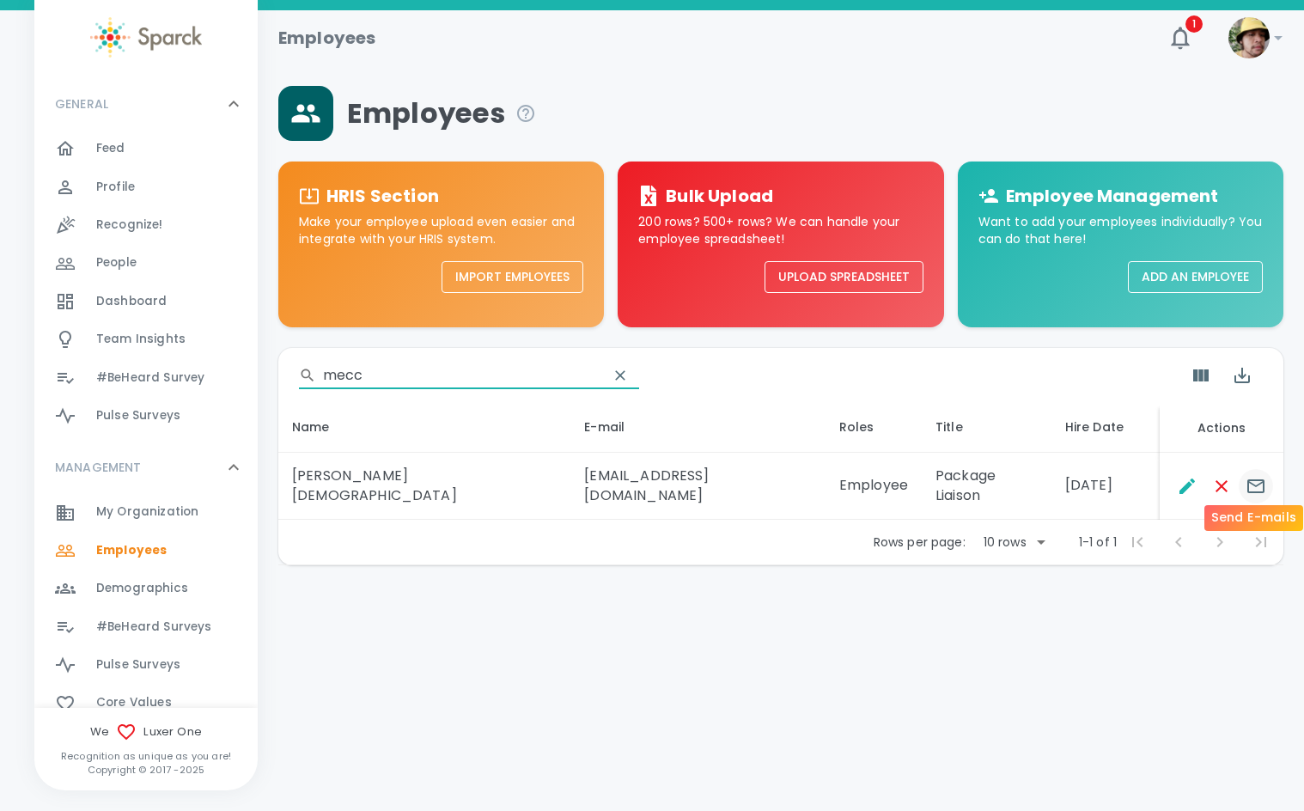
type input "mecc"
click at [1256, 476] on icon "Send E-mails" at bounding box center [1256, 486] width 21 height 21
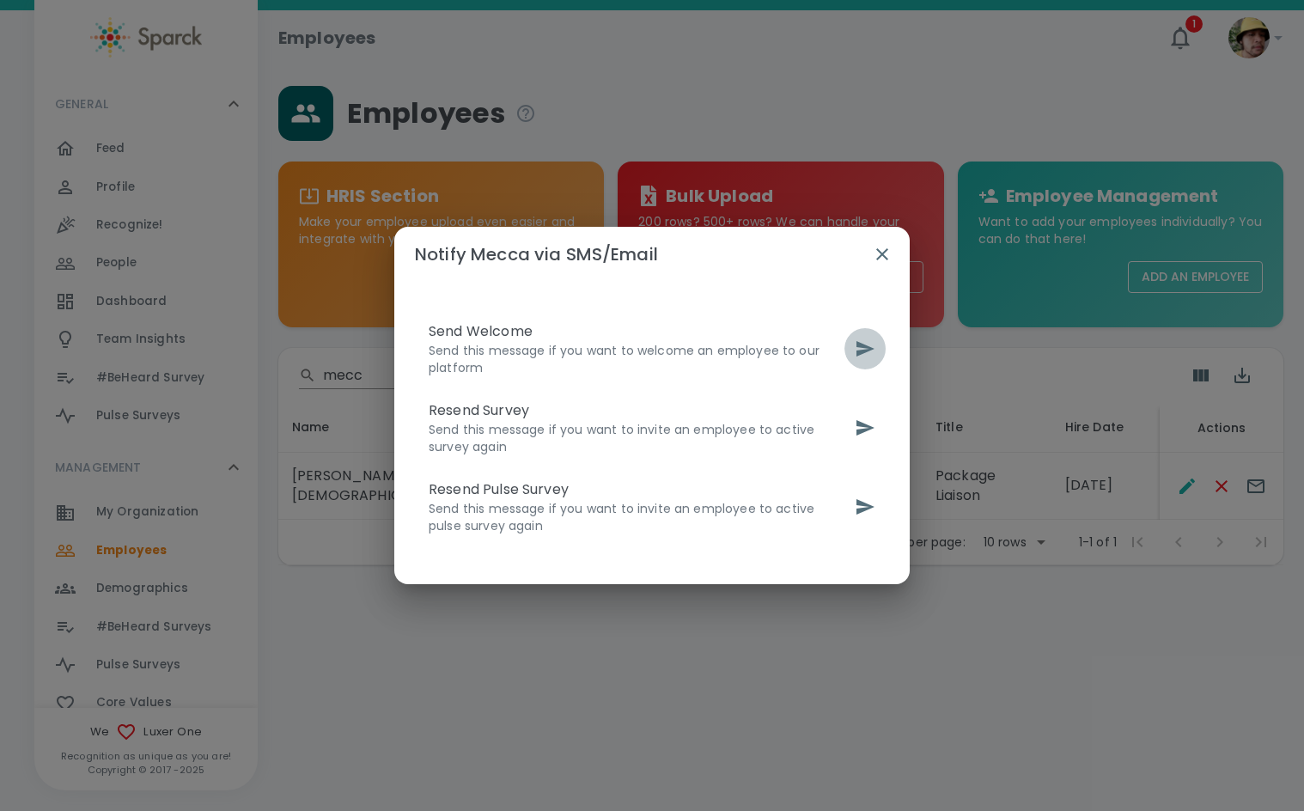
click at [867, 349] on icon "send" at bounding box center [865, 349] width 21 height 21
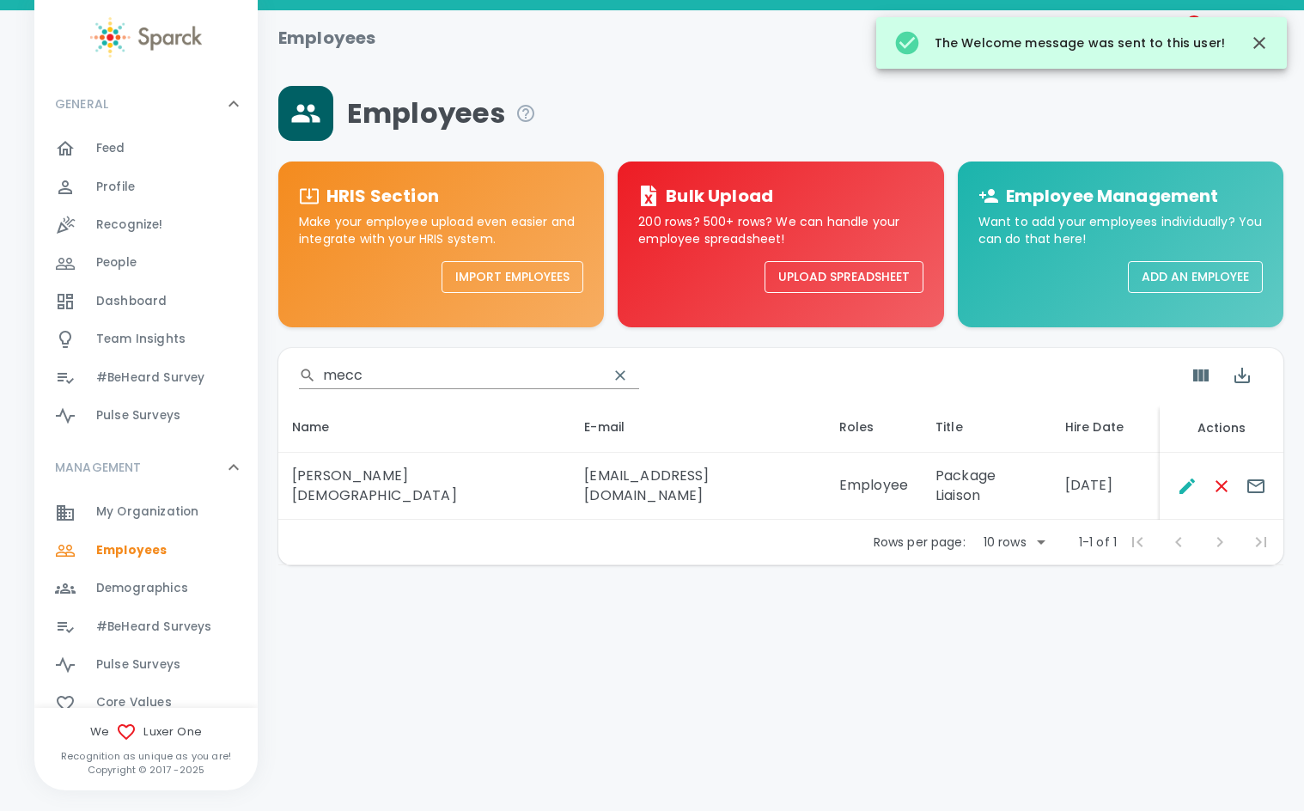
click at [427, 380] on input "mecc" at bounding box center [459, 375] width 272 height 27
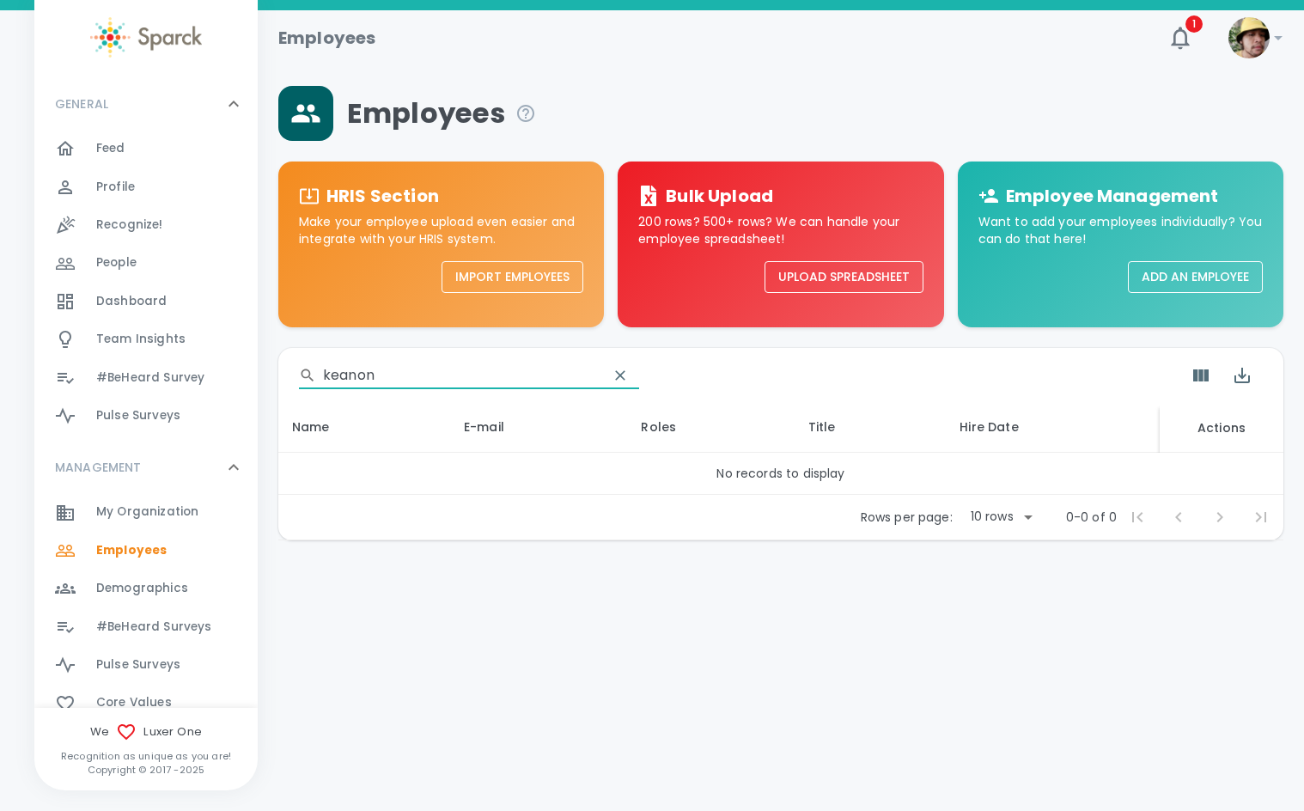
type input "keanon"
click at [1166, 278] on button "Add an Employee" at bounding box center [1195, 277] width 135 height 32
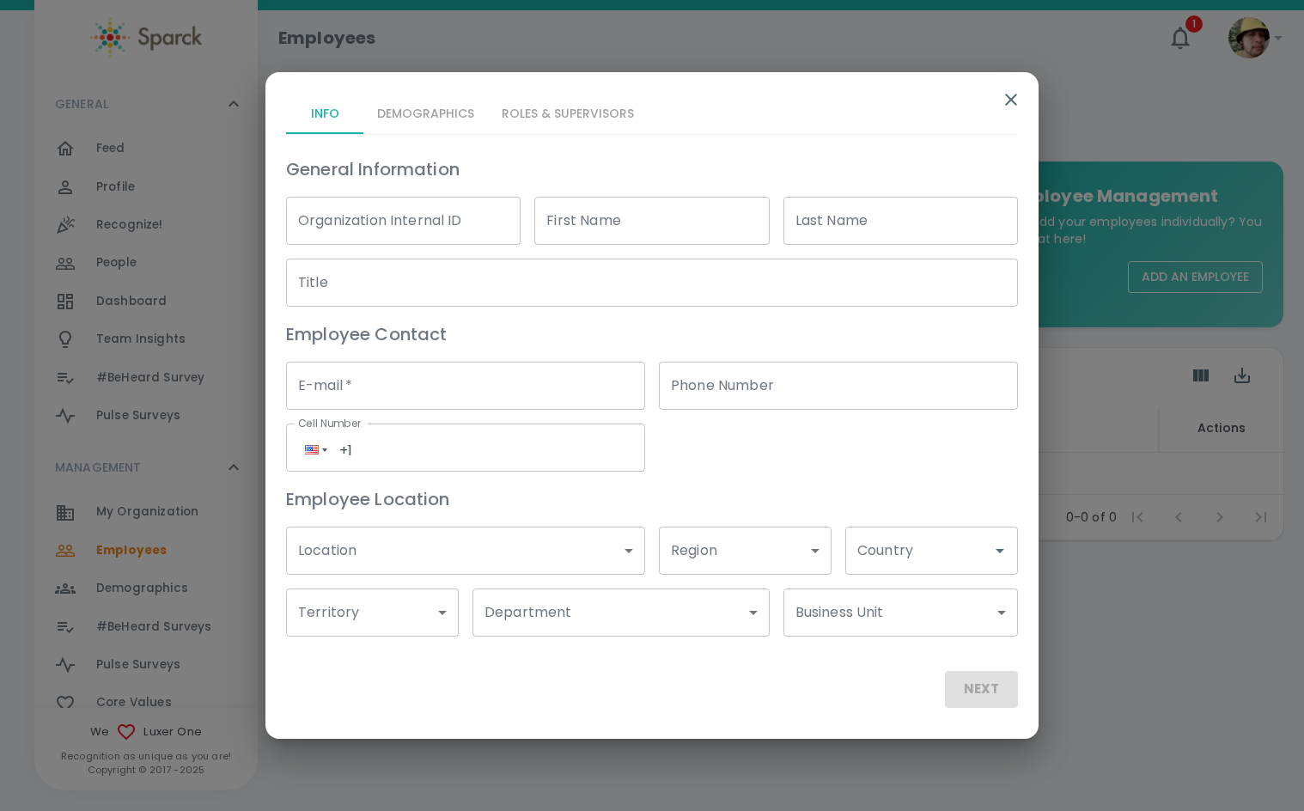
click at [617, 213] on input "First Name" at bounding box center [651, 221] width 235 height 48
type input "Kea"
type input "Keanon"
type input "Smiley"
click at [550, 278] on input "Title" at bounding box center [652, 283] width 732 height 48
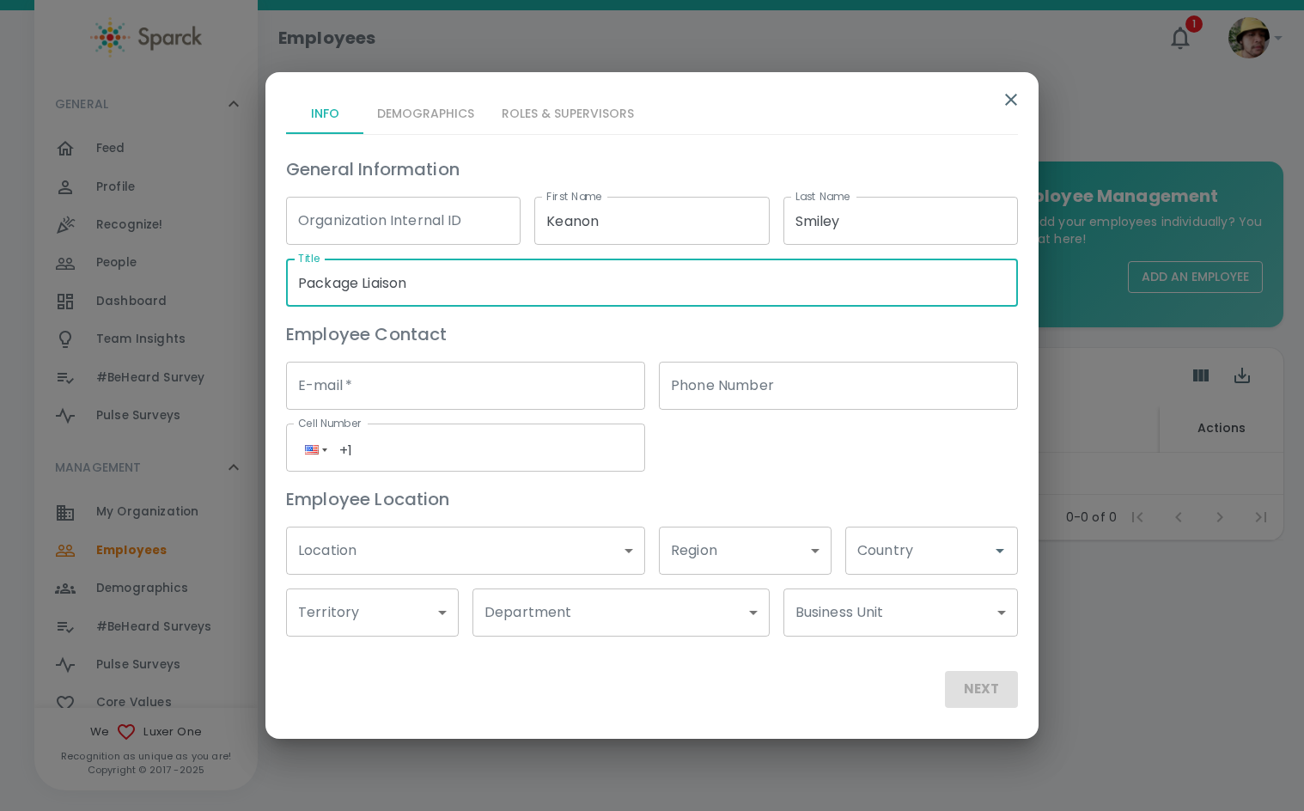
type input "Package Liaison"
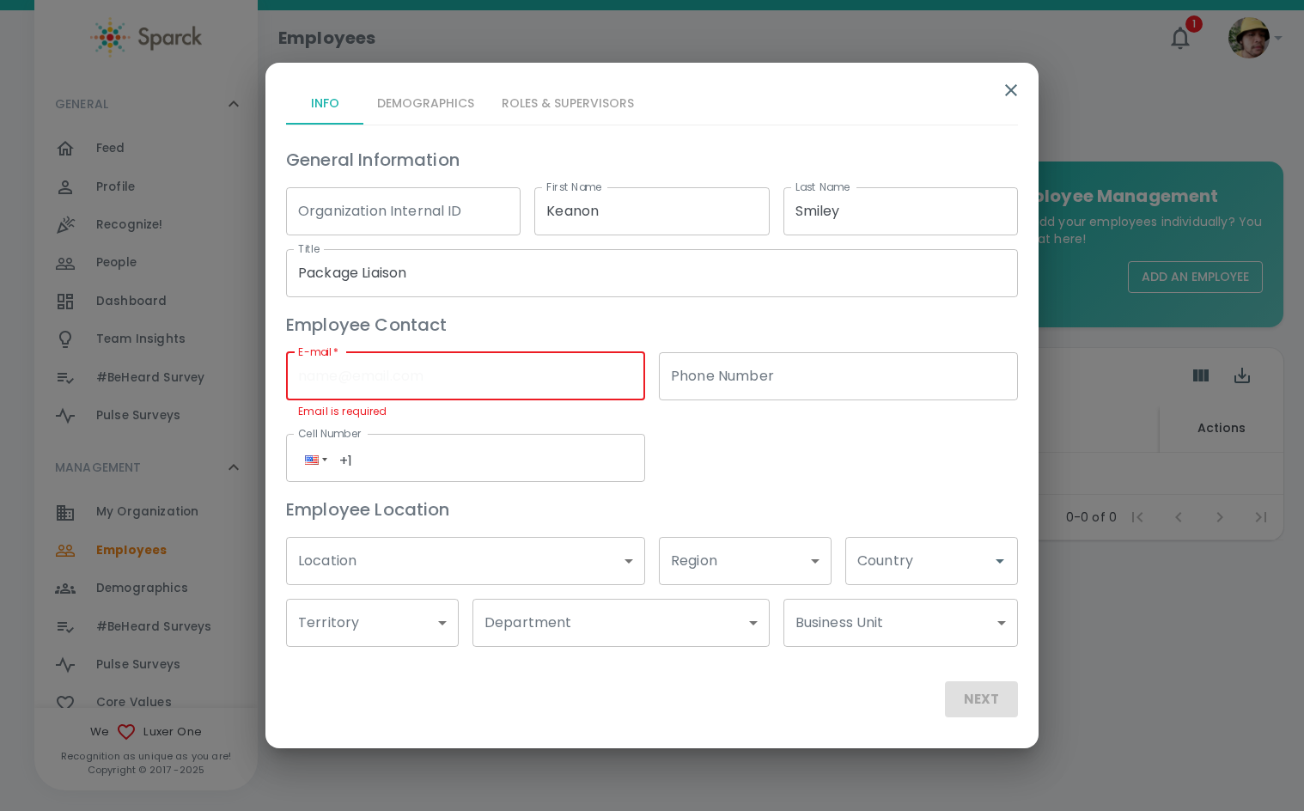
paste input "keanonsmiley@theluxergroup.com"
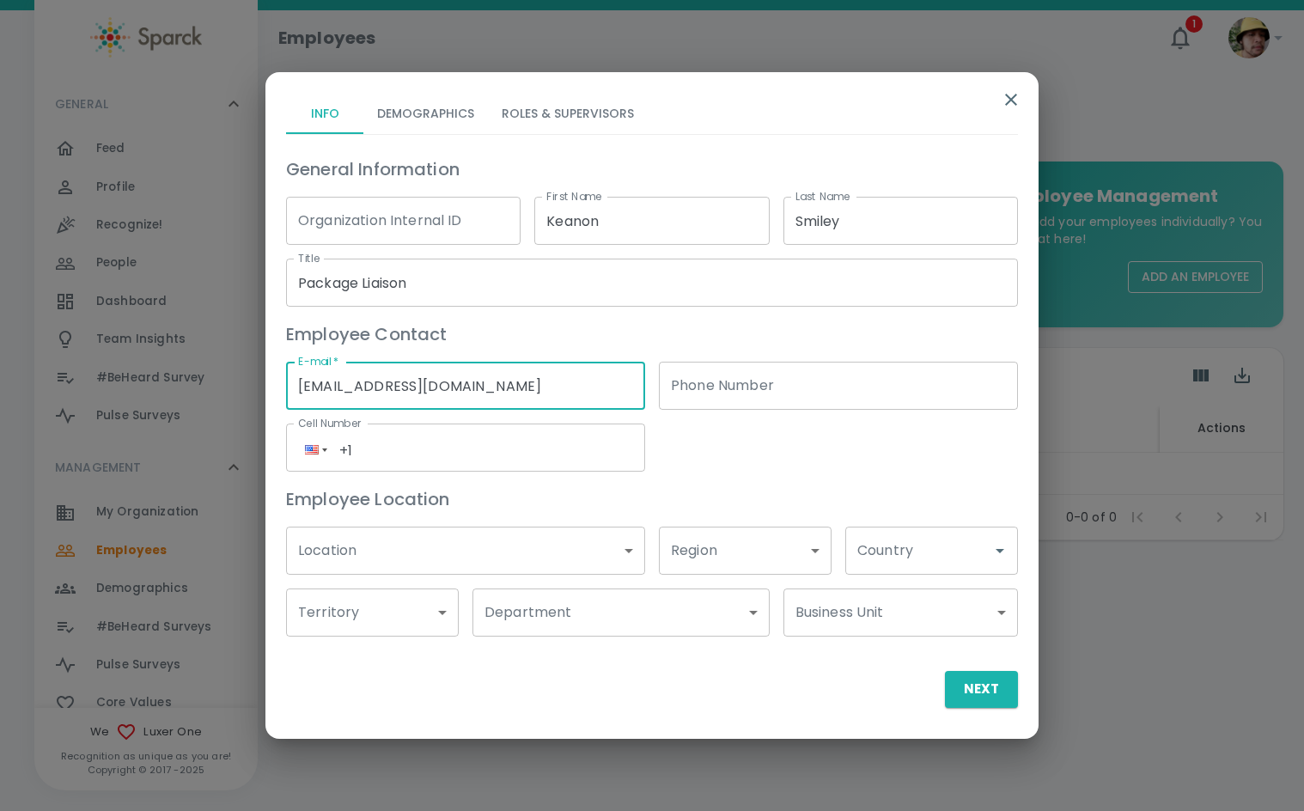
type input "keanonsmiley@theluxergroup.com"
click at [386, 557] on body "Skip Navigation Employees 1 ! GENERAL 0 Feed 0 Profile 0 Recognize! 0 People 0 …" at bounding box center [652, 315] width 1304 height 630
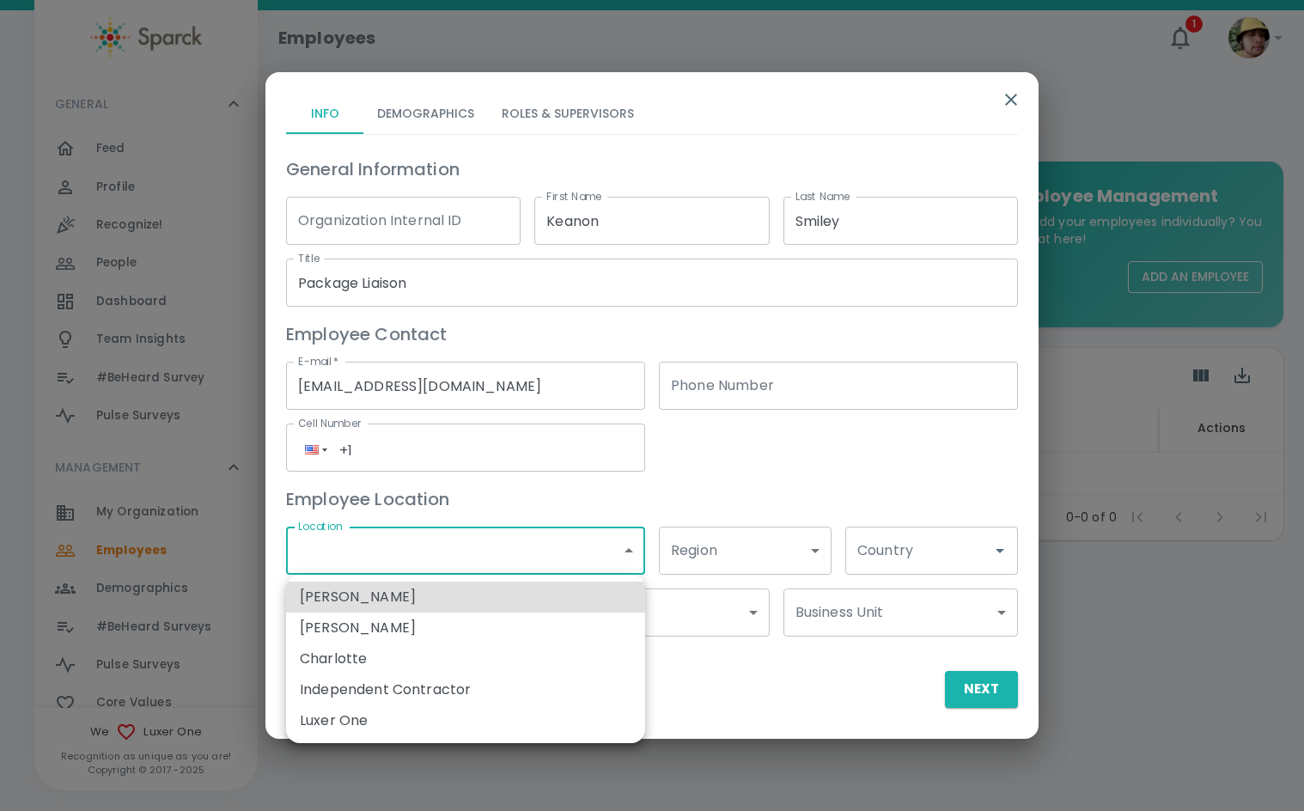
click at [407, 713] on li "Luxer One" at bounding box center [465, 720] width 359 height 31
type input "173796"
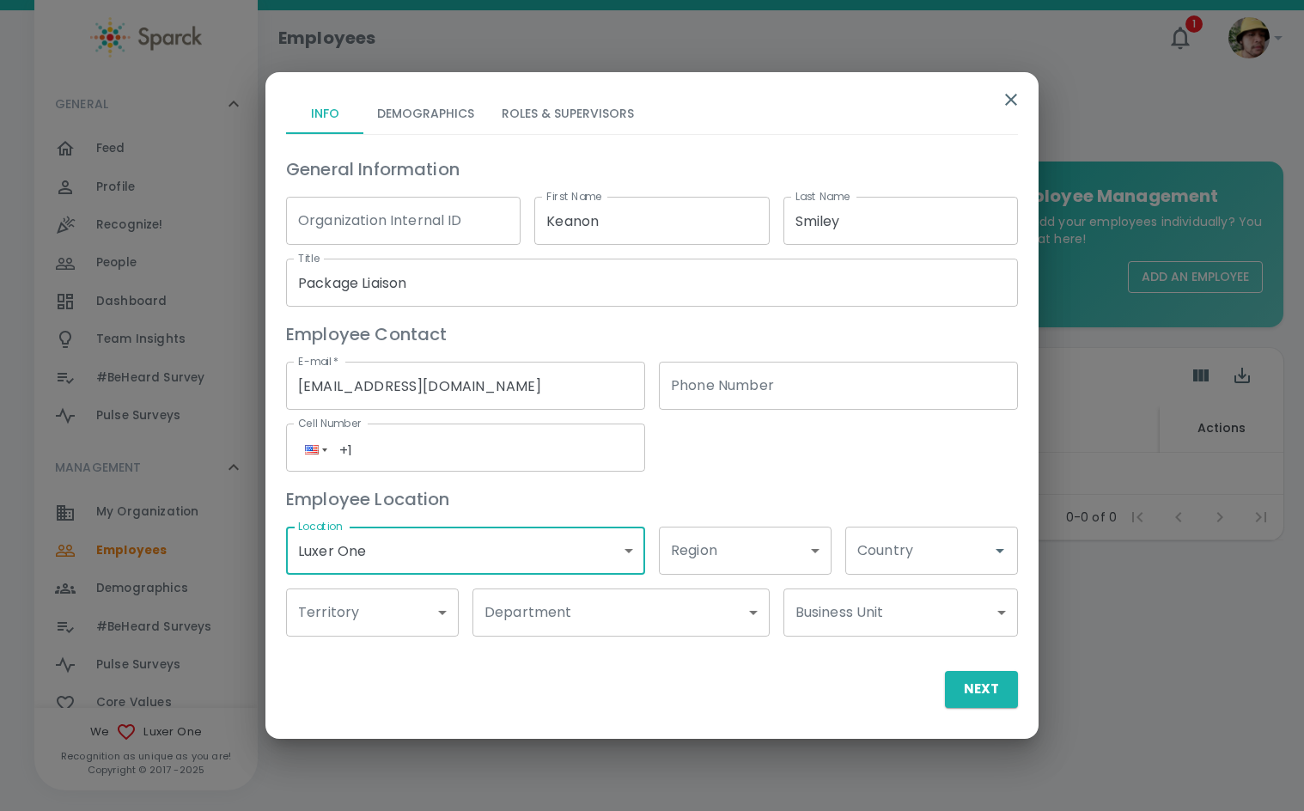
click at [565, 624] on body "Skip Navigation Employees 1 ! GENERAL 0 Feed 0 Profile 0 Recognize! 0 People 0 …" at bounding box center [652, 315] width 1304 height 630
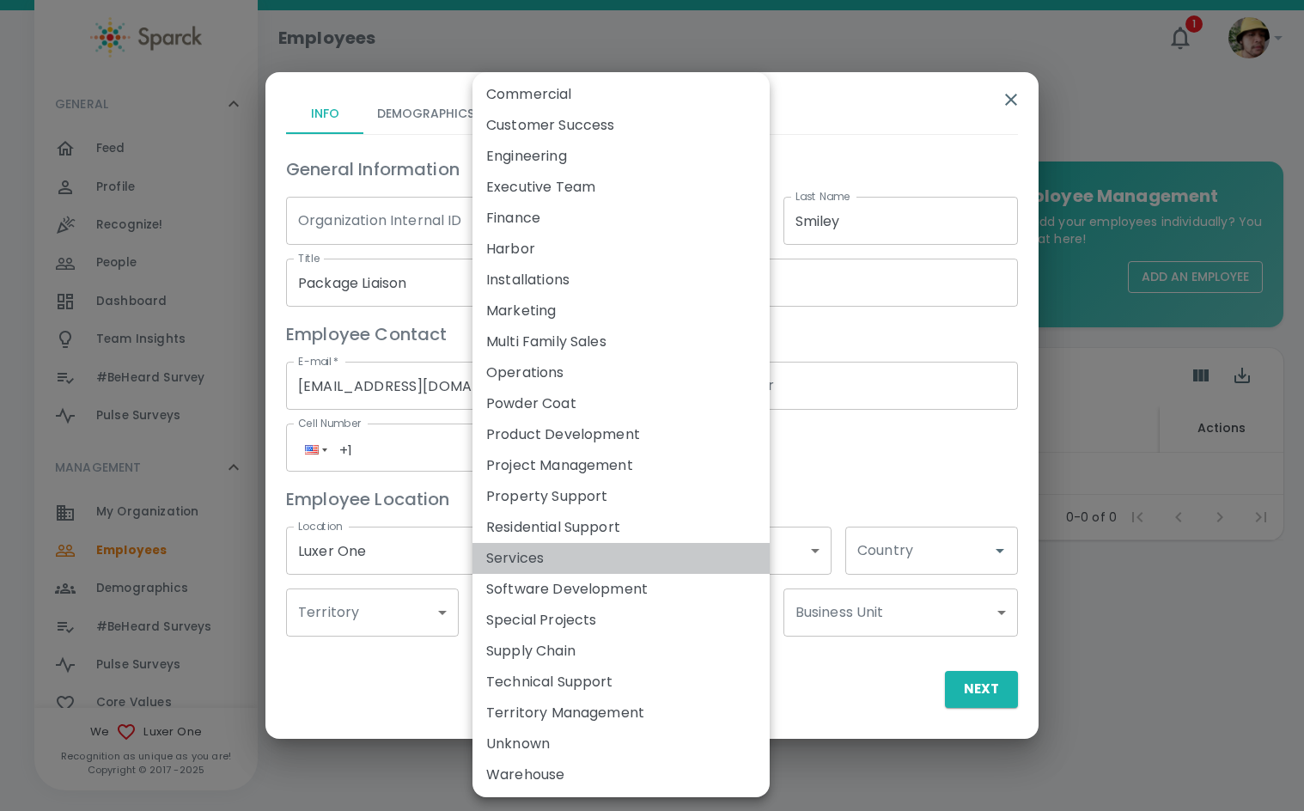
click at [563, 568] on li "Services" at bounding box center [621, 558] width 297 height 31
type input "173911"
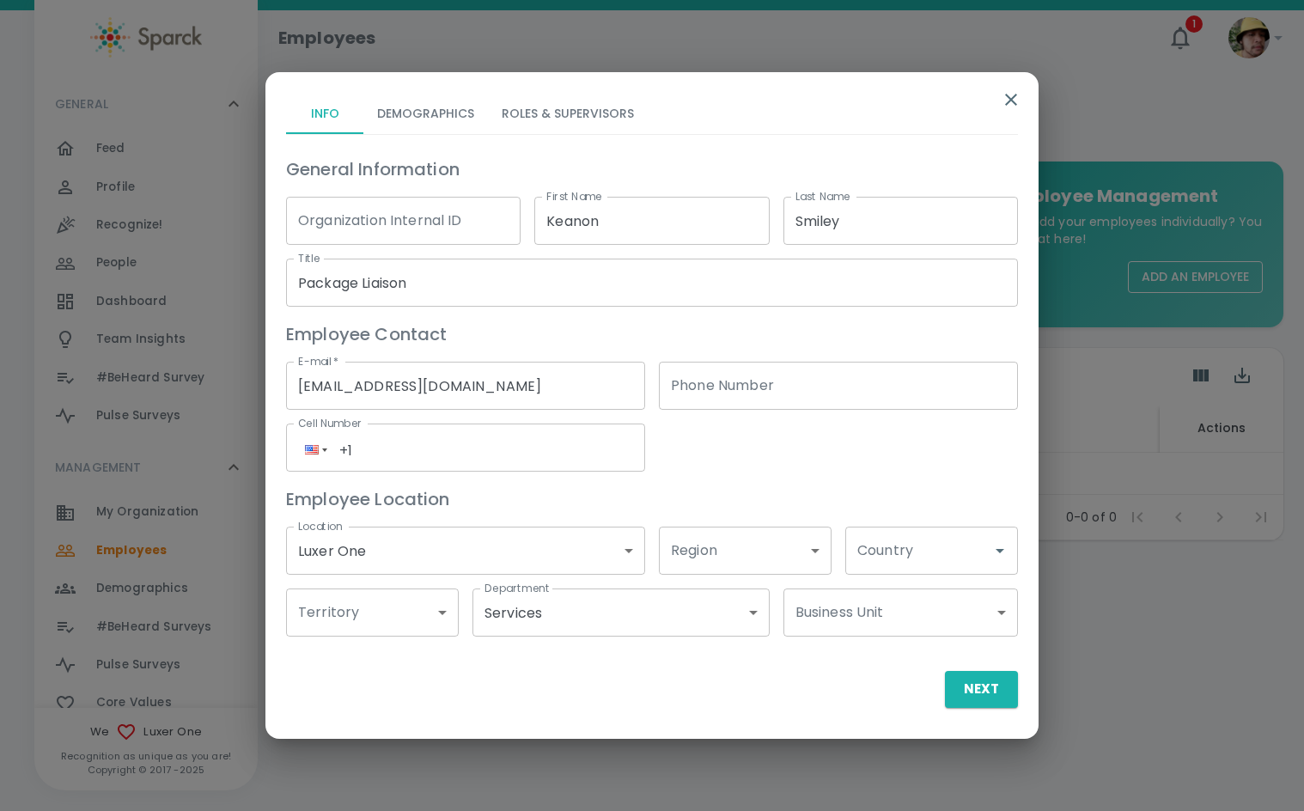
click at [922, 558] on input "Country" at bounding box center [918, 550] width 131 height 33
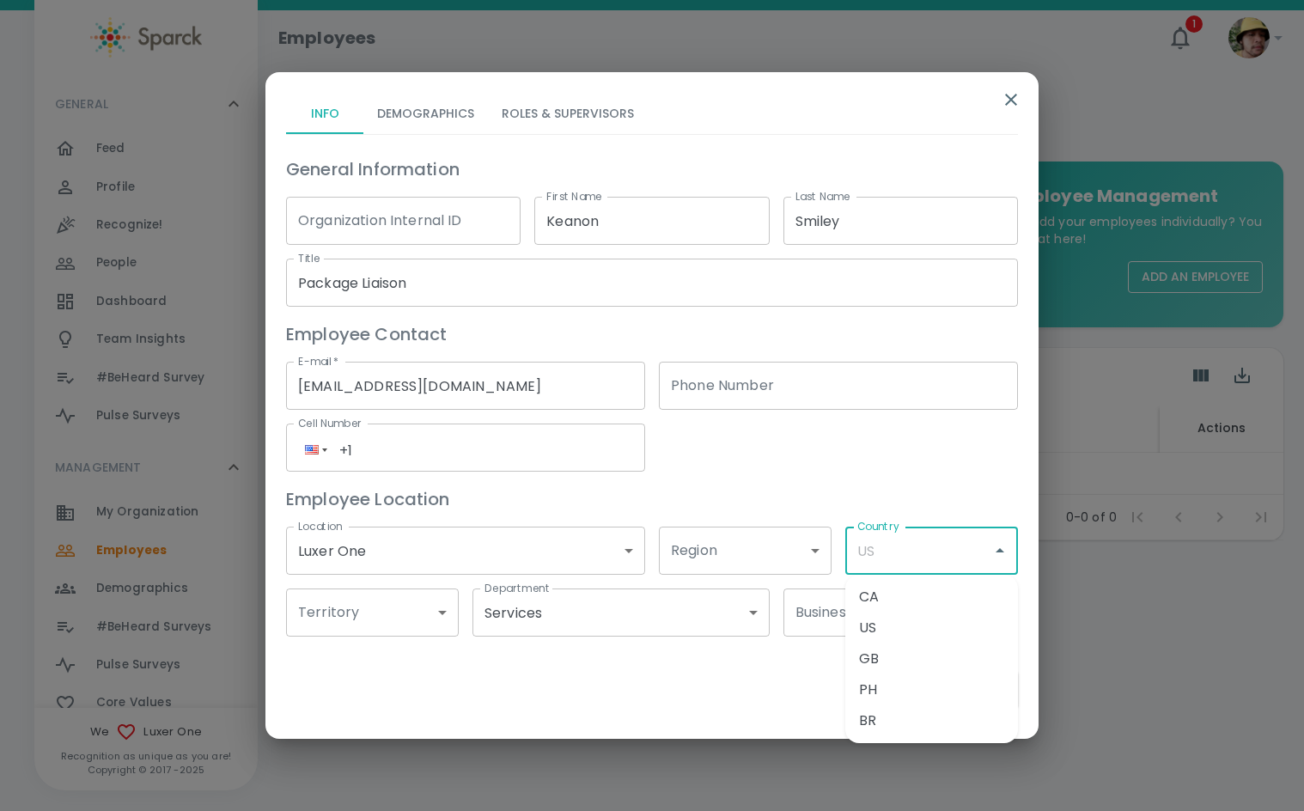
click at [907, 618] on li "US" at bounding box center [932, 628] width 173 height 31
type input "US"
click at [978, 693] on button "Next" at bounding box center [981, 689] width 73 height 36
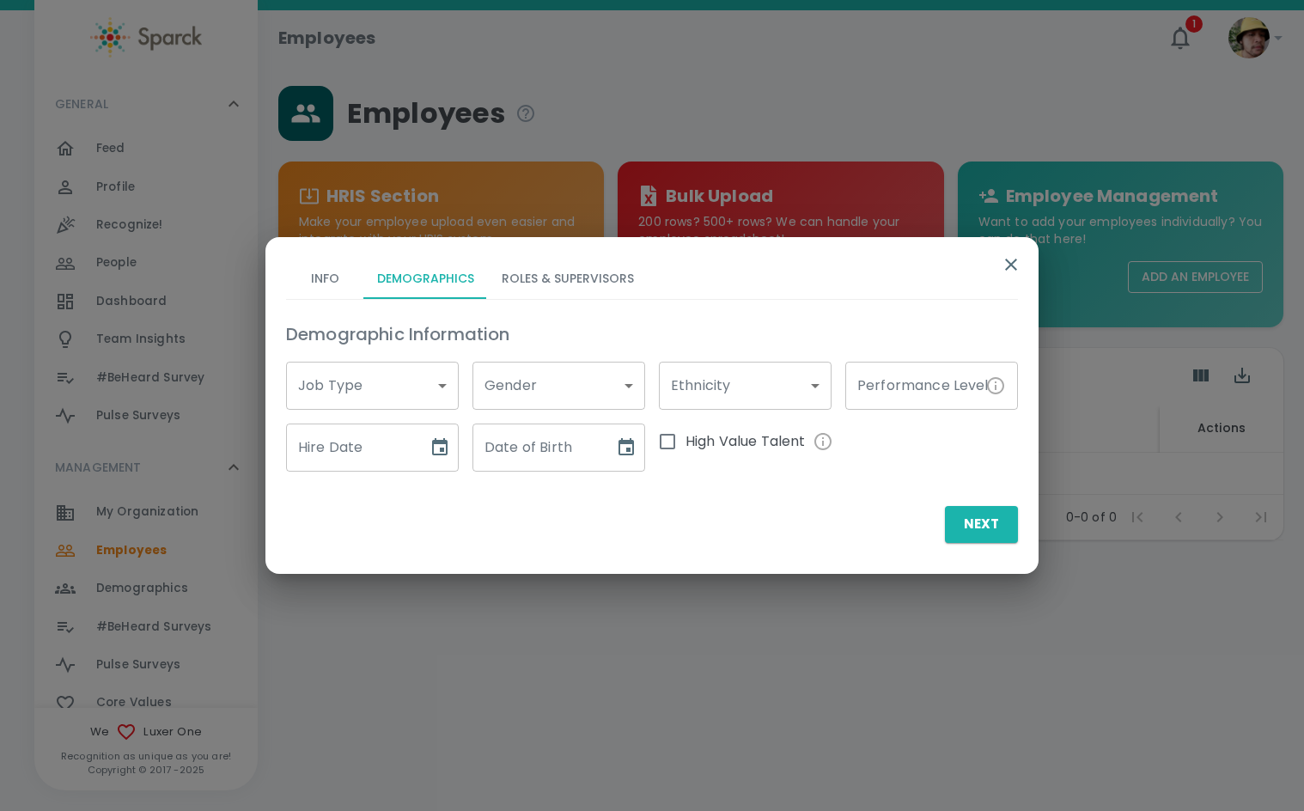
click at [372, 394] on body "Skip Navigation Employees 1 ! GENERAL 0 Feed 0 Profile 0 Recognize! 0 People 0 …" at bounding box center [652, 315] width 1304 height 630
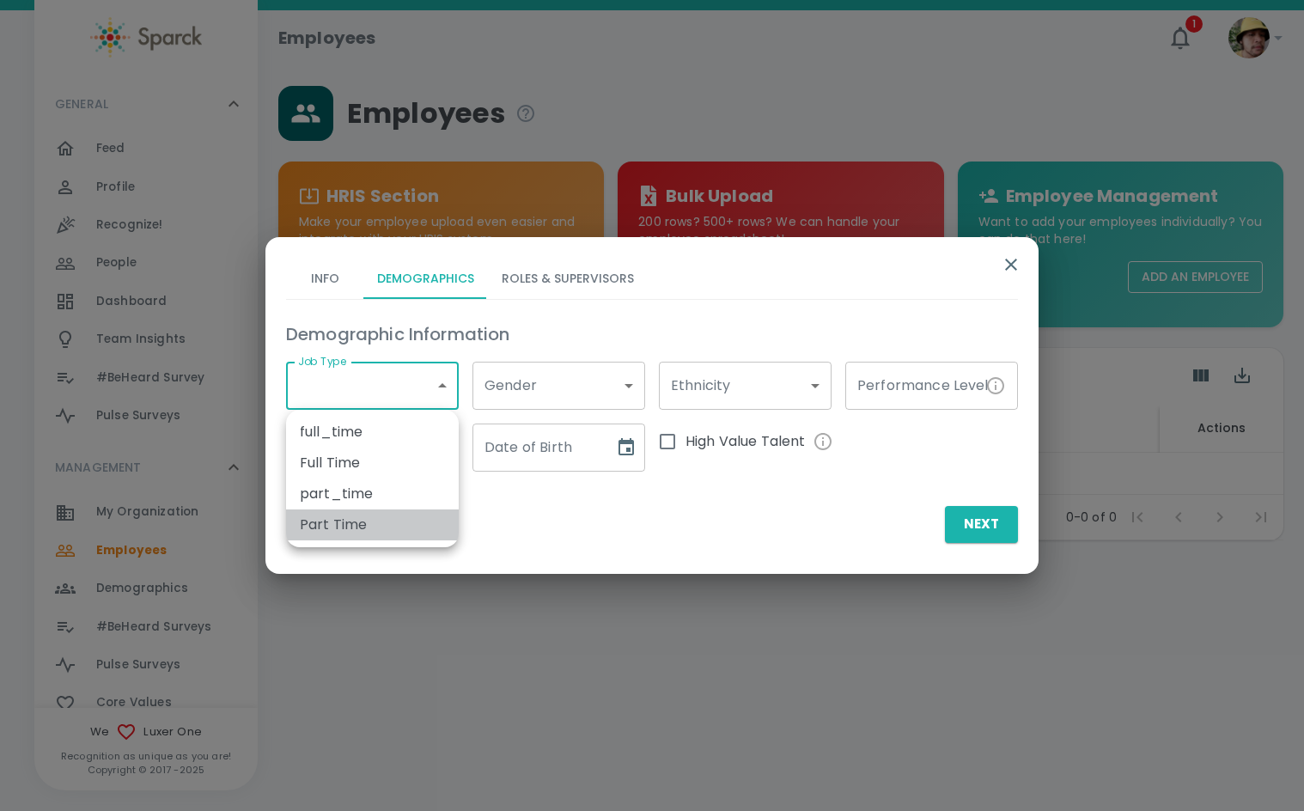
click at [345, 522] on li "Part Time" at bounding box center [372, 525] width 173 height 31
type input "173791"
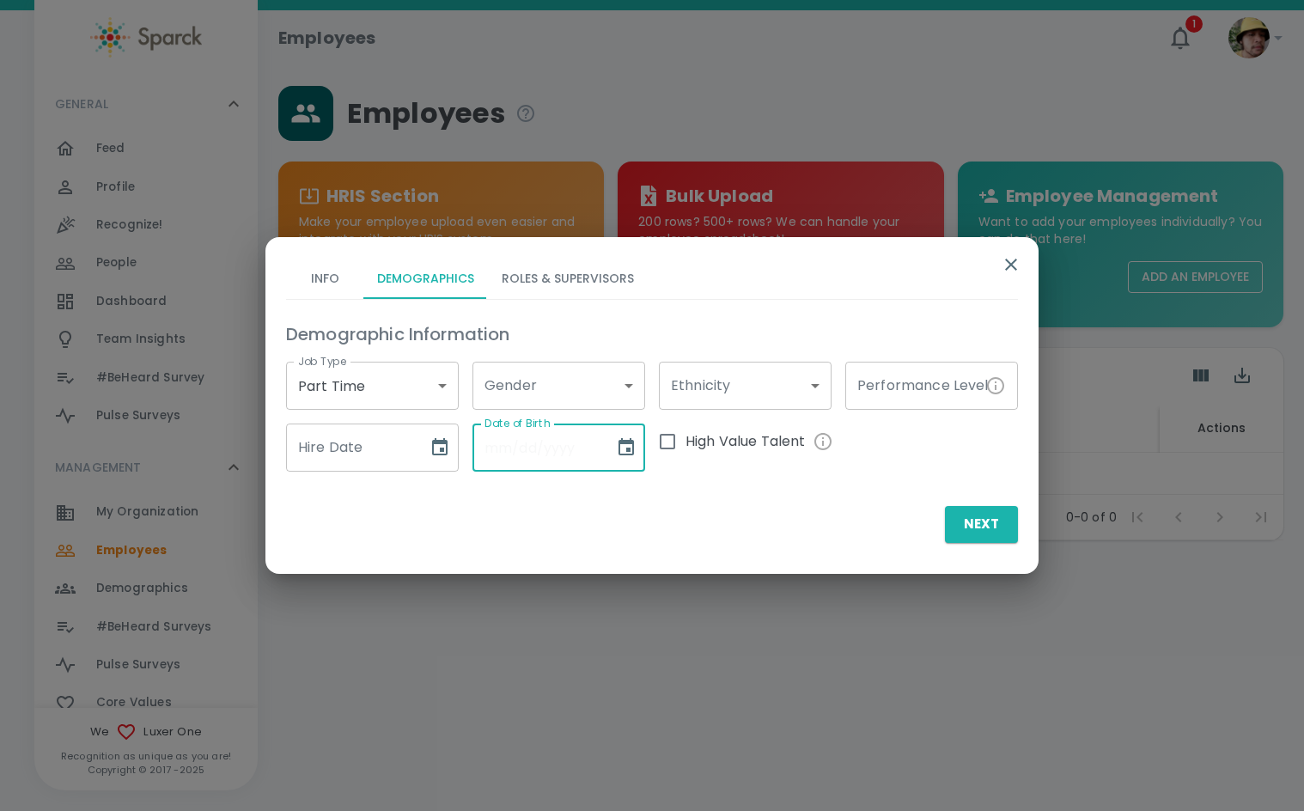
click at [541, 459] on input "Date of Birth" at bounding box center [538, 448] width 130 height 48
click at [341, 463] on input "Hire Date" at bounding box center [351, 448] width 130 height 48
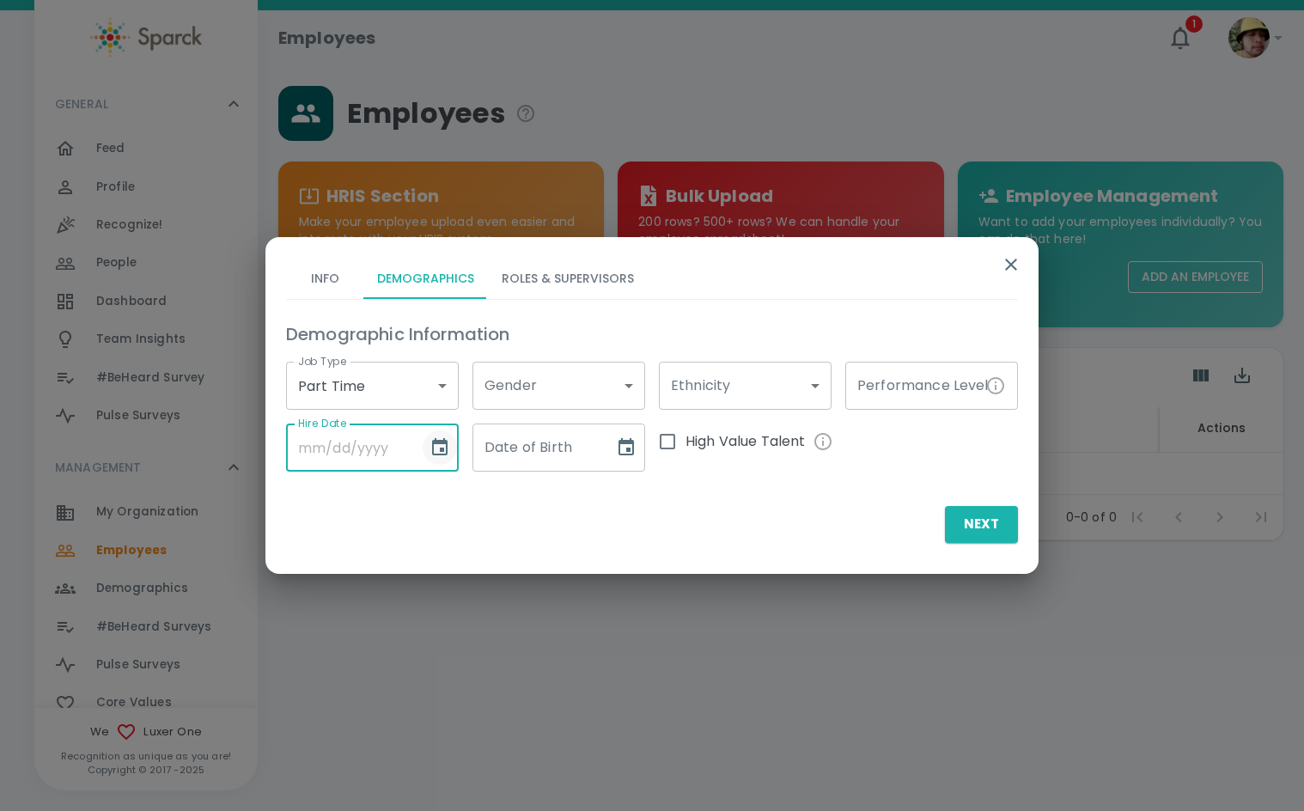
click at [434, 447] on icon "Choose date" at bounding box center [439, 446] width 15 height 17
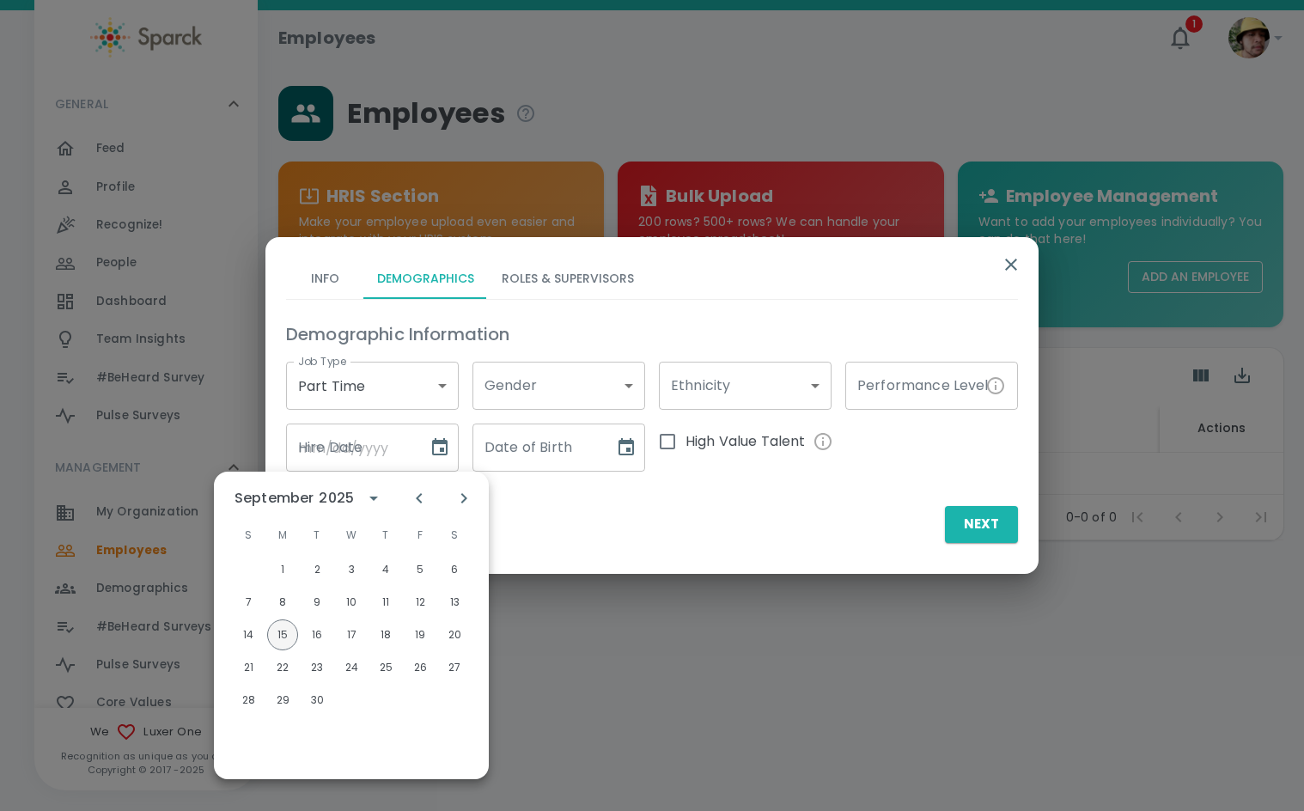
drag, startPoint x: 280, startPoint y: 631, endPoint x: 355, endPoint y: 548, distance: 111.3
click at [281, 631] on button "15" at bounding box center [282, 635] width 31 height 31
type input "09/15/2025"
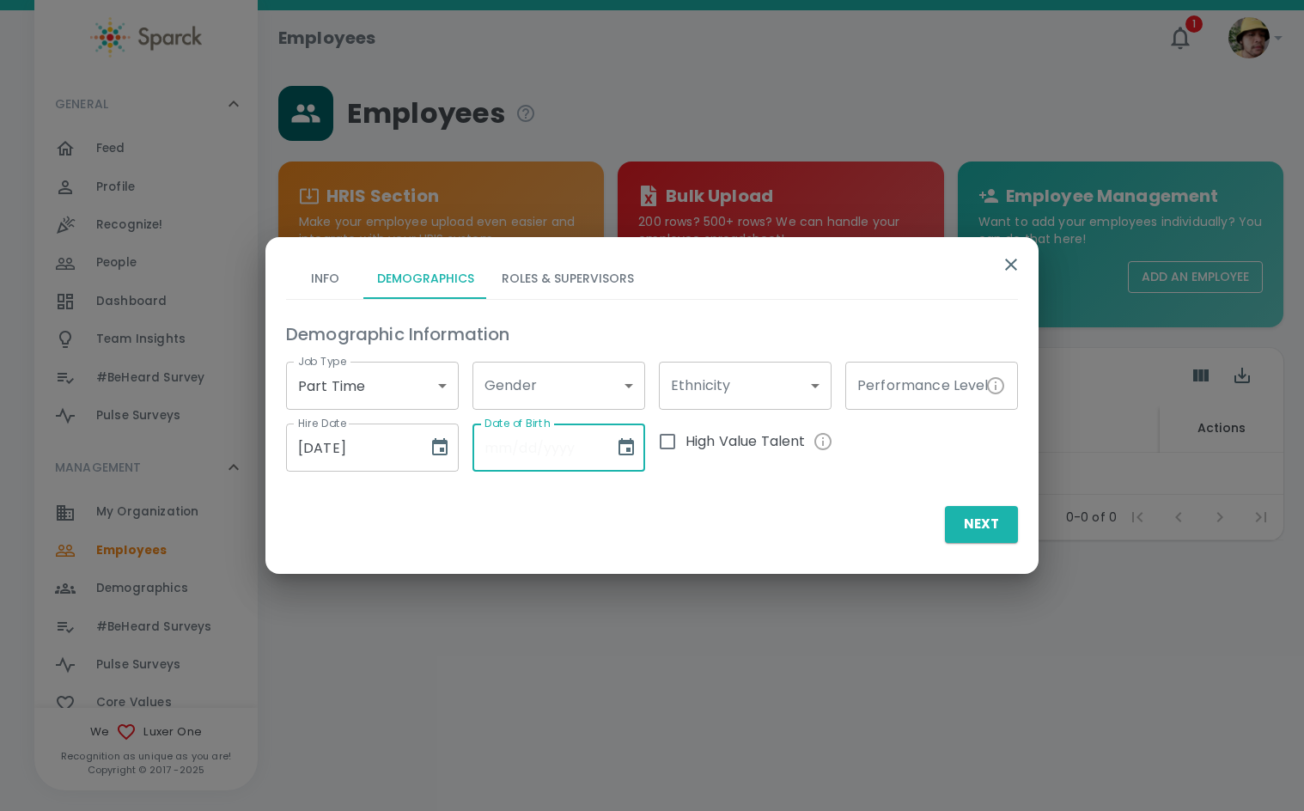
click at [567, 442] on input "Date of Birth" at bounding box center [538, 448] width 130 height 48
type input "05/09/1998"
click at [976, 528] on button "Next" at bounding box center [981, 524] width 73 height 36
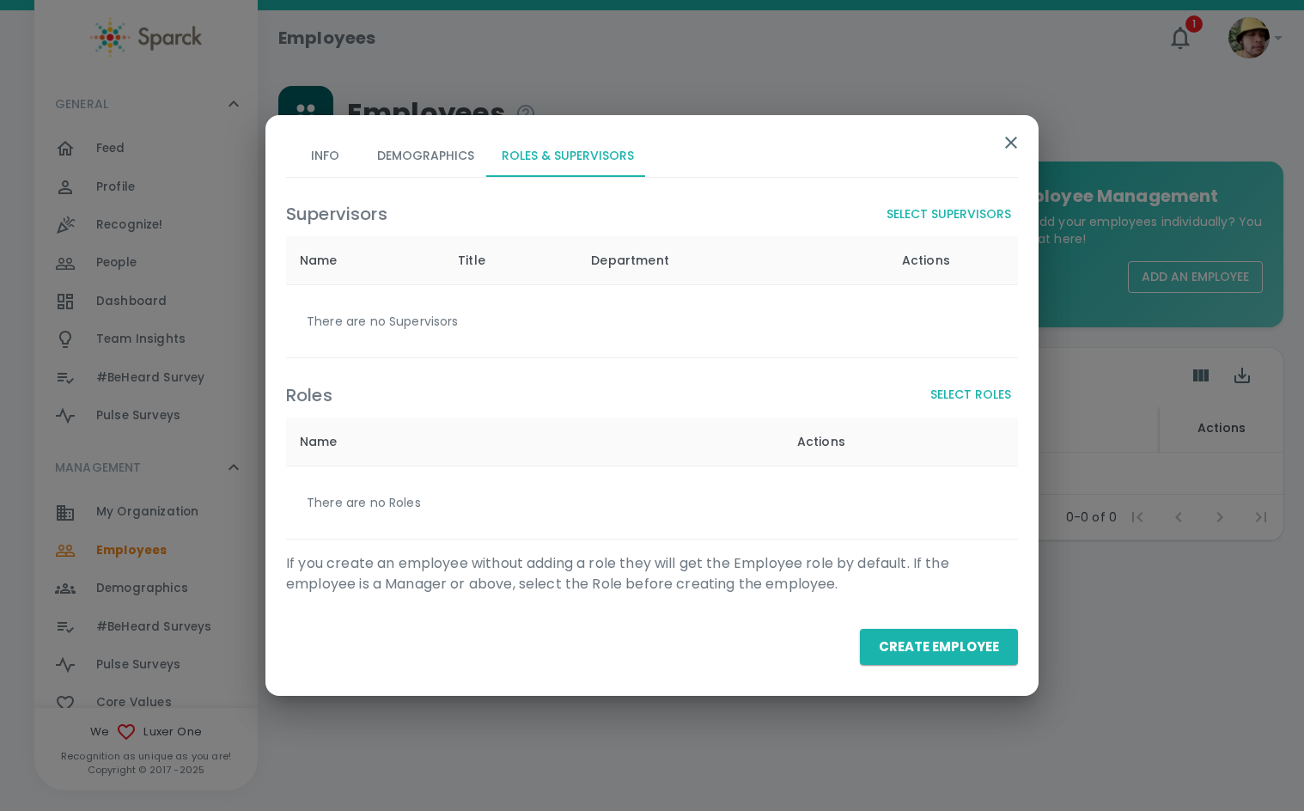
click at [928, 214] on button "Select Supervisors" at bounding box center [949, 215] width 138 height 32
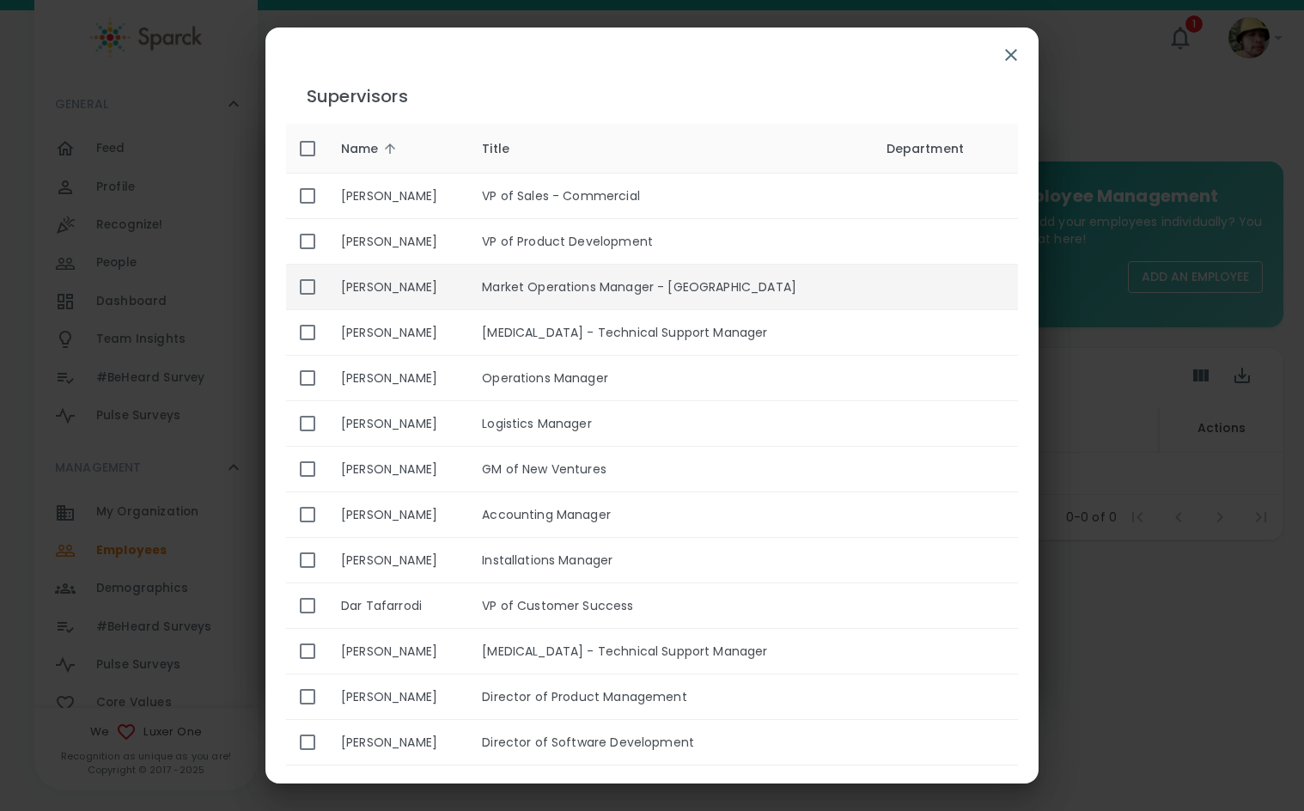
click at [577, 288] on td "Market Operations Manager - West" at bounding box center [670, 288] width 404 height 46
checkbox input "true"
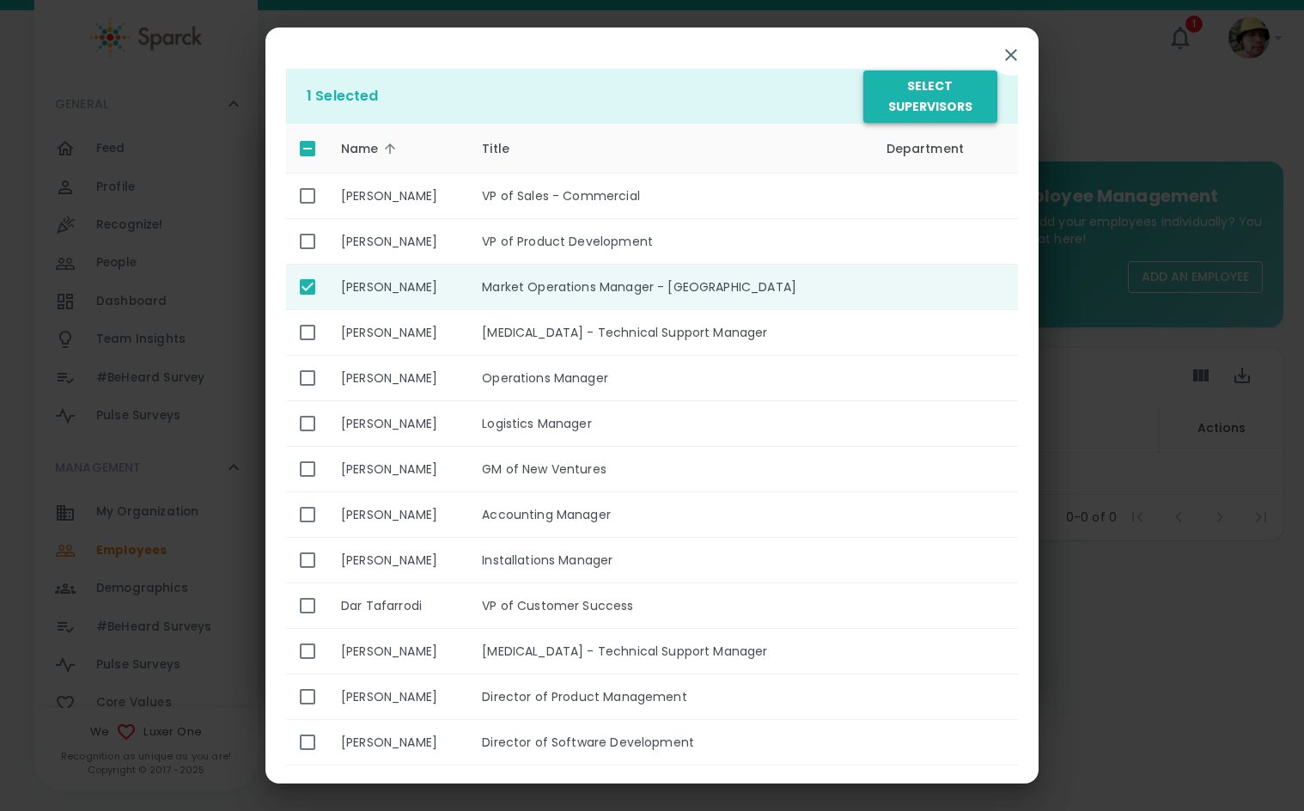
click at [917, 90] on button "Select Supervisors" at bounding box center [931, 96] width 134 height 52
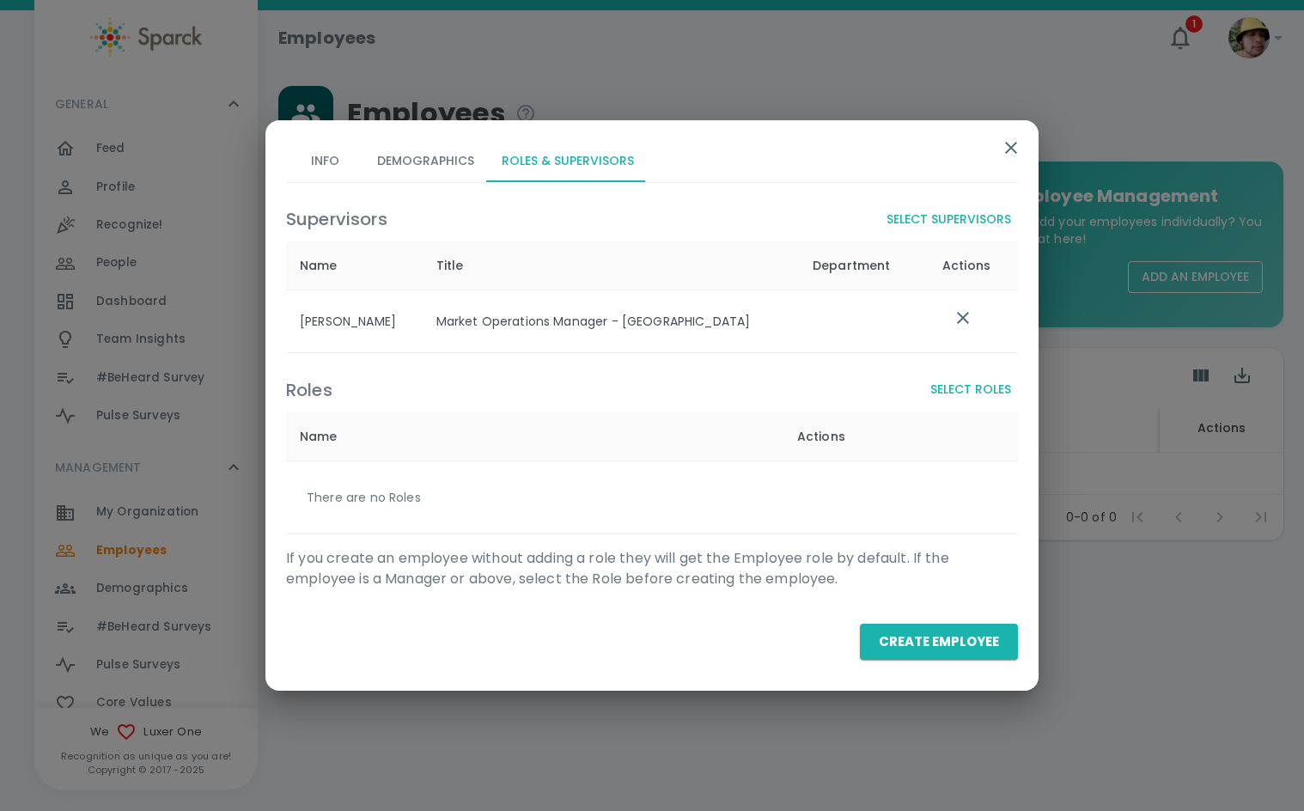
click at [956, 383] on button "Select Roles" at bounding box center [971, 390] width 95 height 32
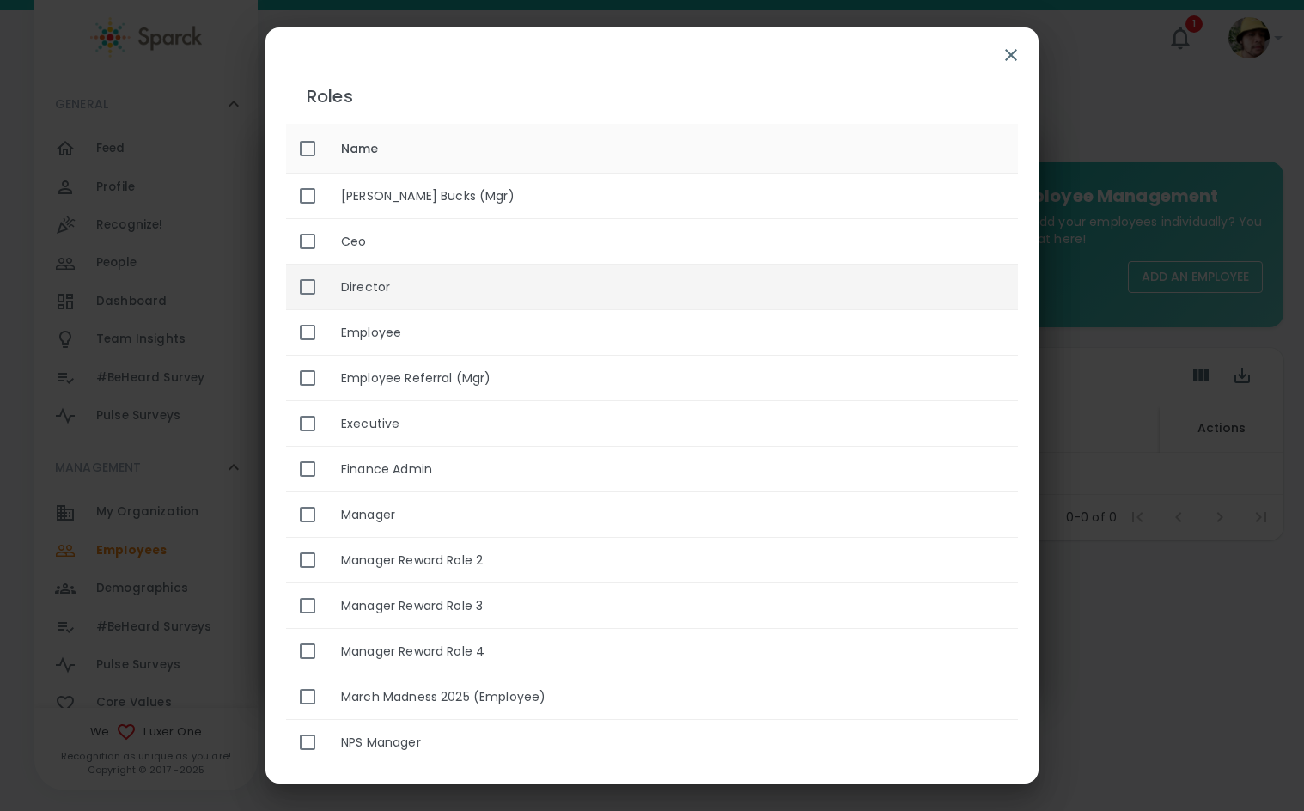
click at [565, 304] on th "Director" at bounding box center [672, 288] width 691 height 46
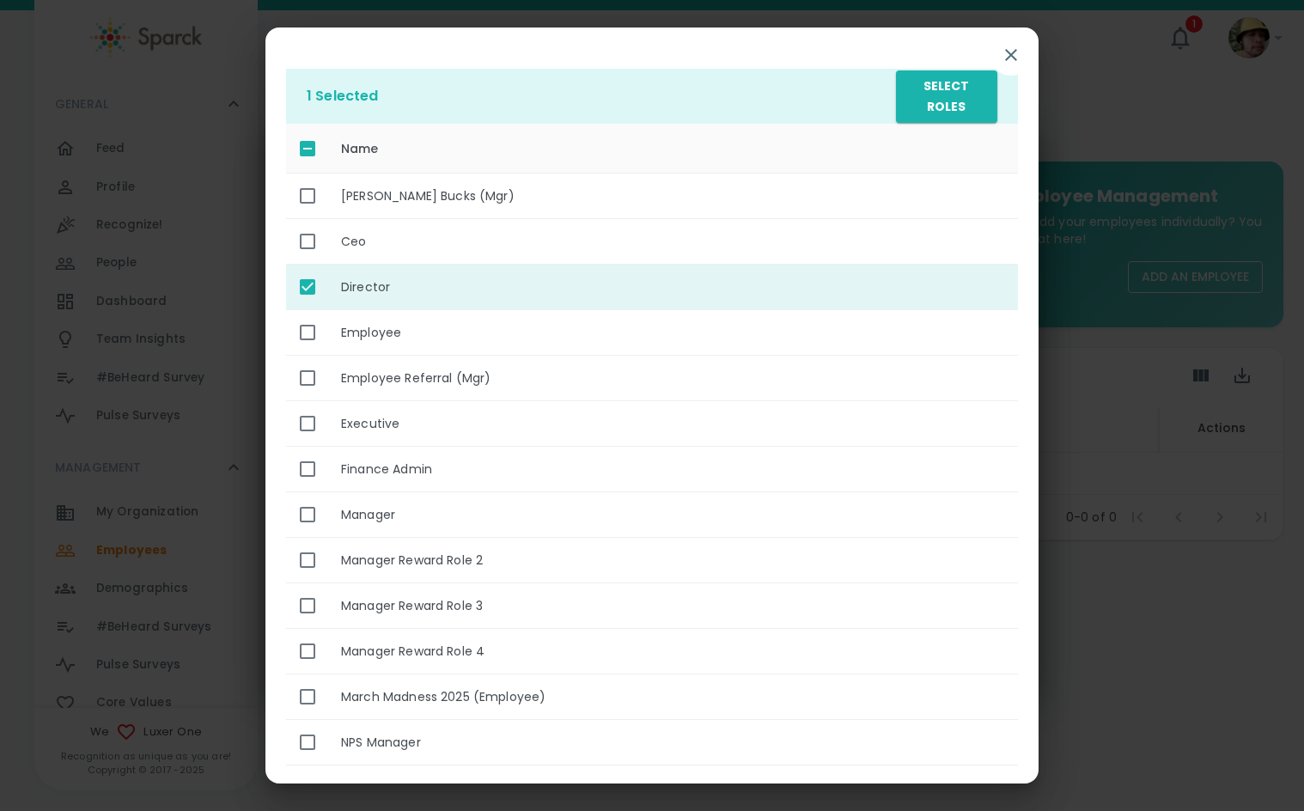
click at [557, 295] on th "Director" at bounding box center [672, 288] width 691 height 46
checkbox input "false"
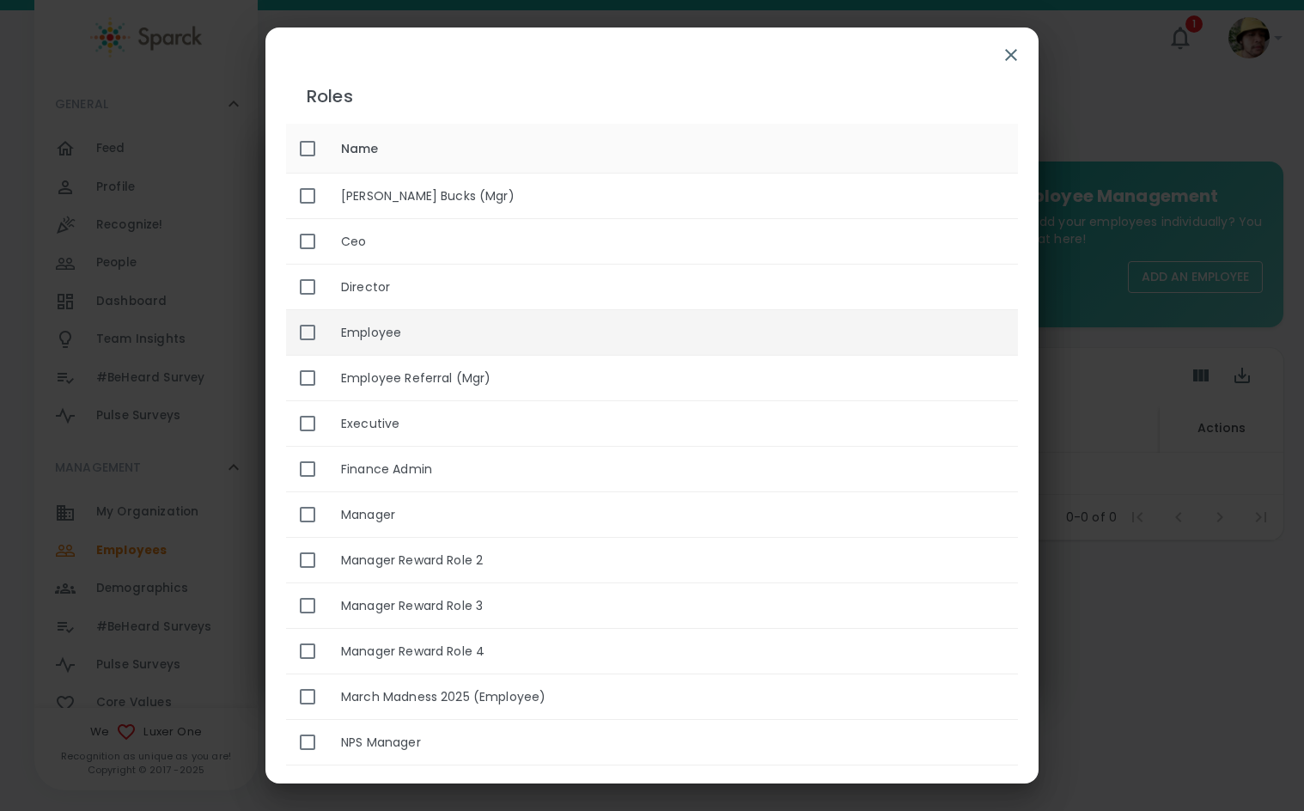
click at [562, 327] on th "Employee" at bounding box center [672, 333] width 691 height 46
checkbox input "true"
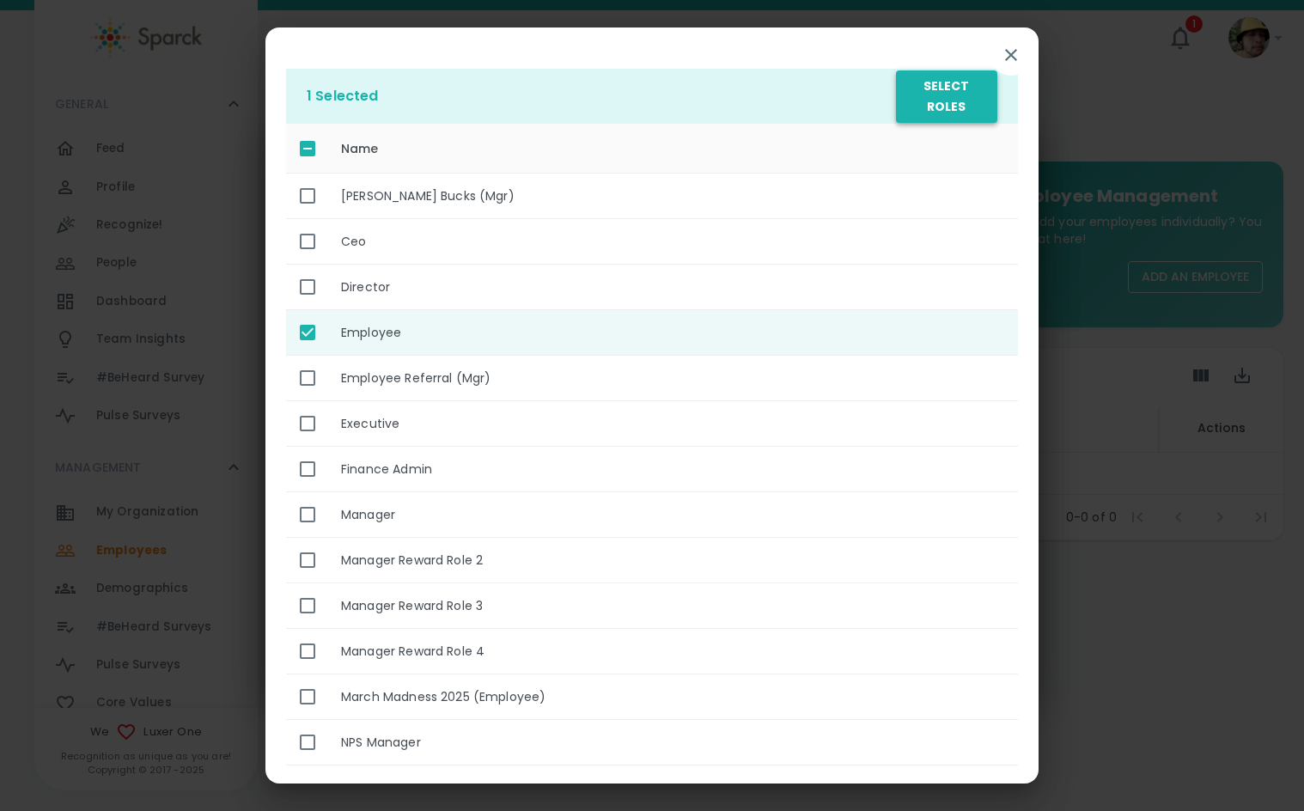
click at [950, 95] on button "Select Roles" at bounding box center [946, 96] width 101 height 52
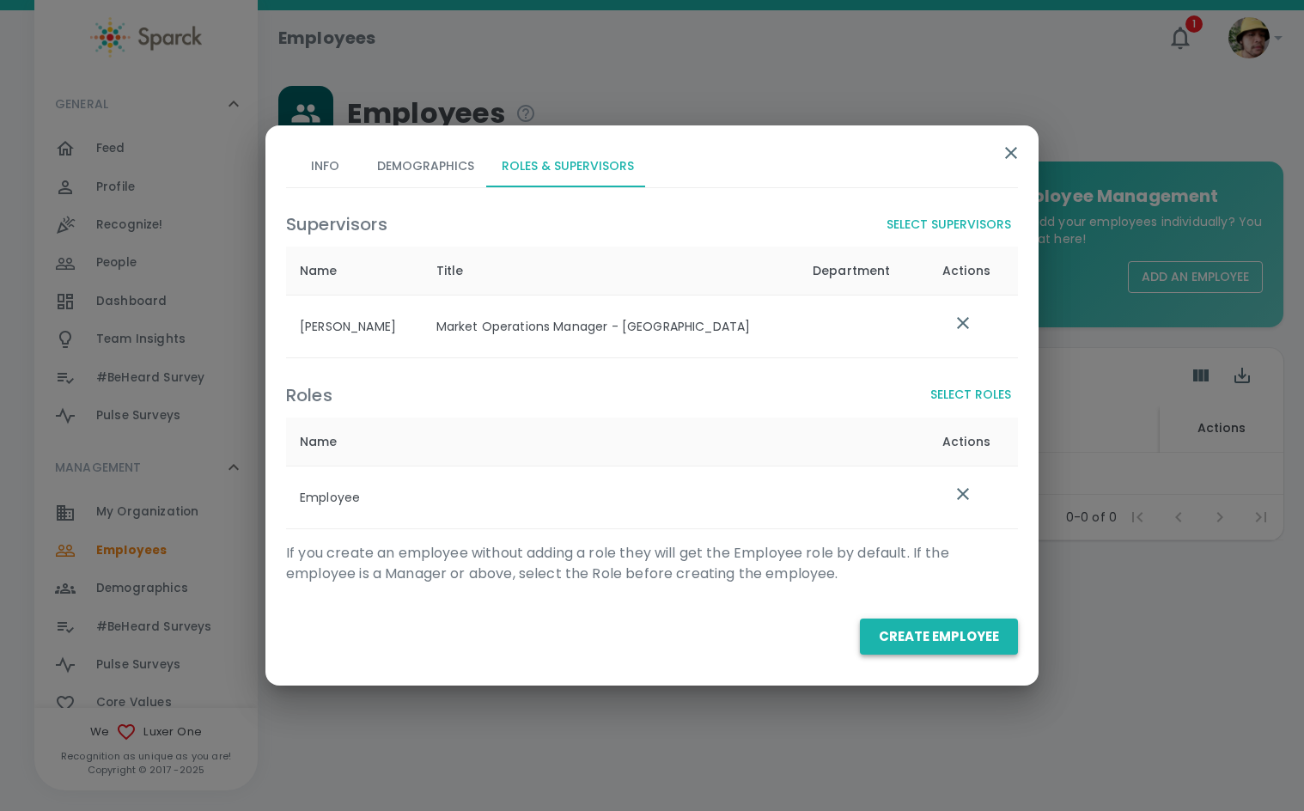
click at [931, 632] on button "Create Employee" at bounding box center [939, 637] width 158 height 36
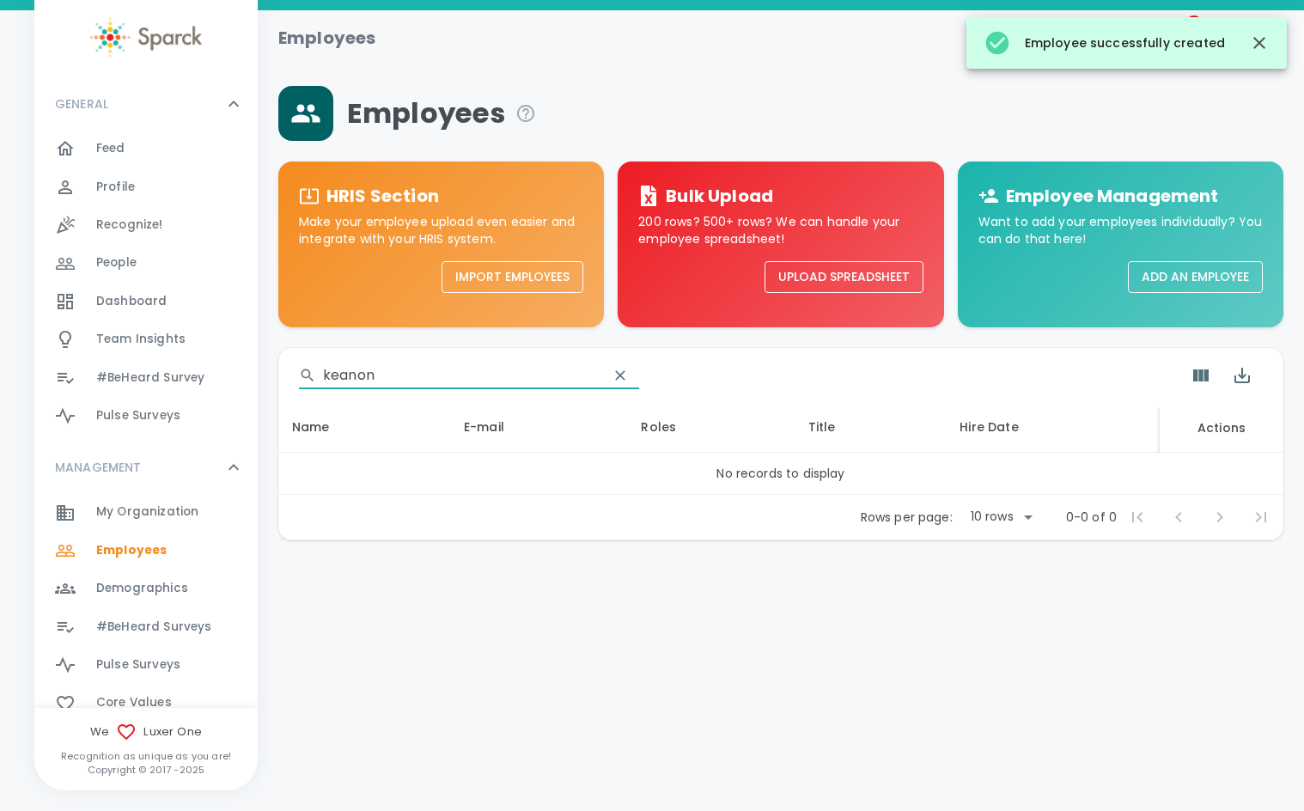
click at [376, 376] on input "keanon" at bounding box center [459, 375] width 272 height 27
click at [397, 376] on input "keanon" at bounding box center [459, 375] width 272 height 27
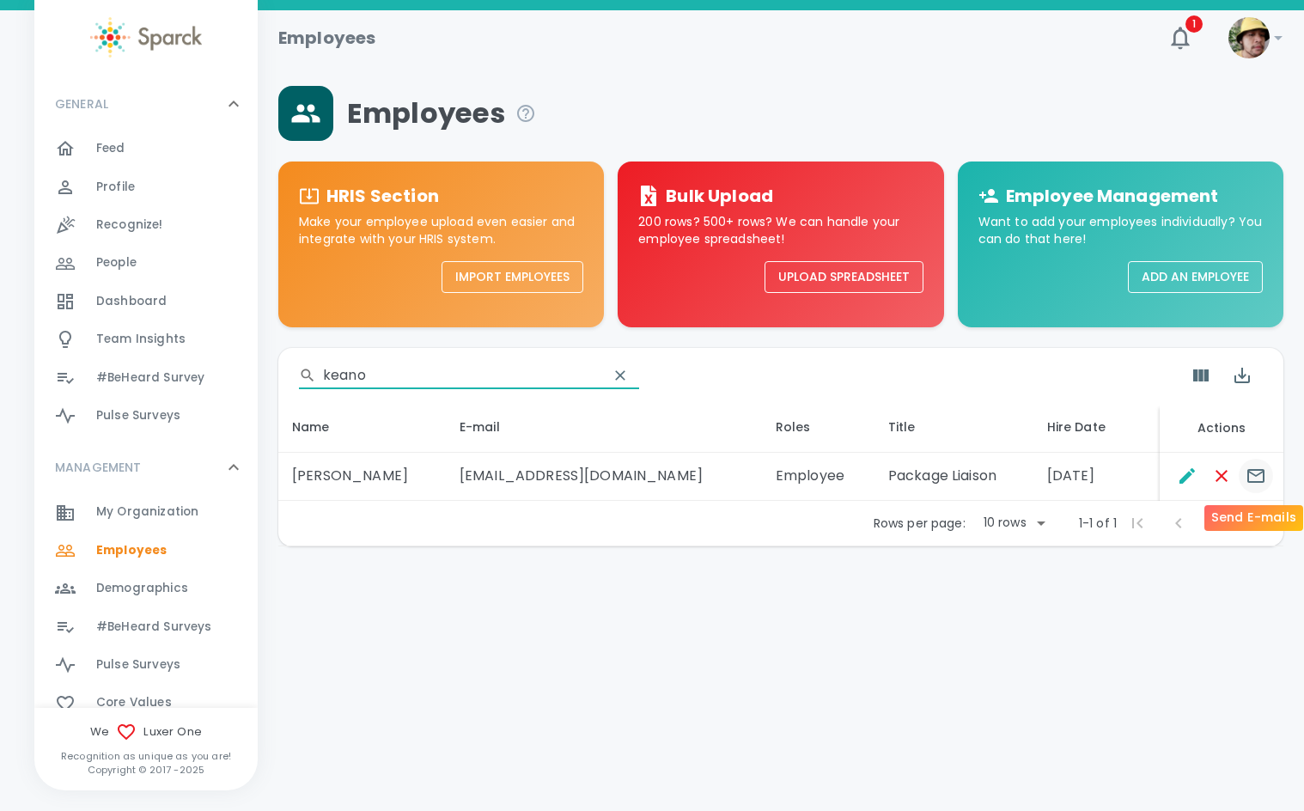
type input "keano"
click at [1263, 479] on icon "Send E-mails" at bounding box center [1256, 476] width 17 height 14
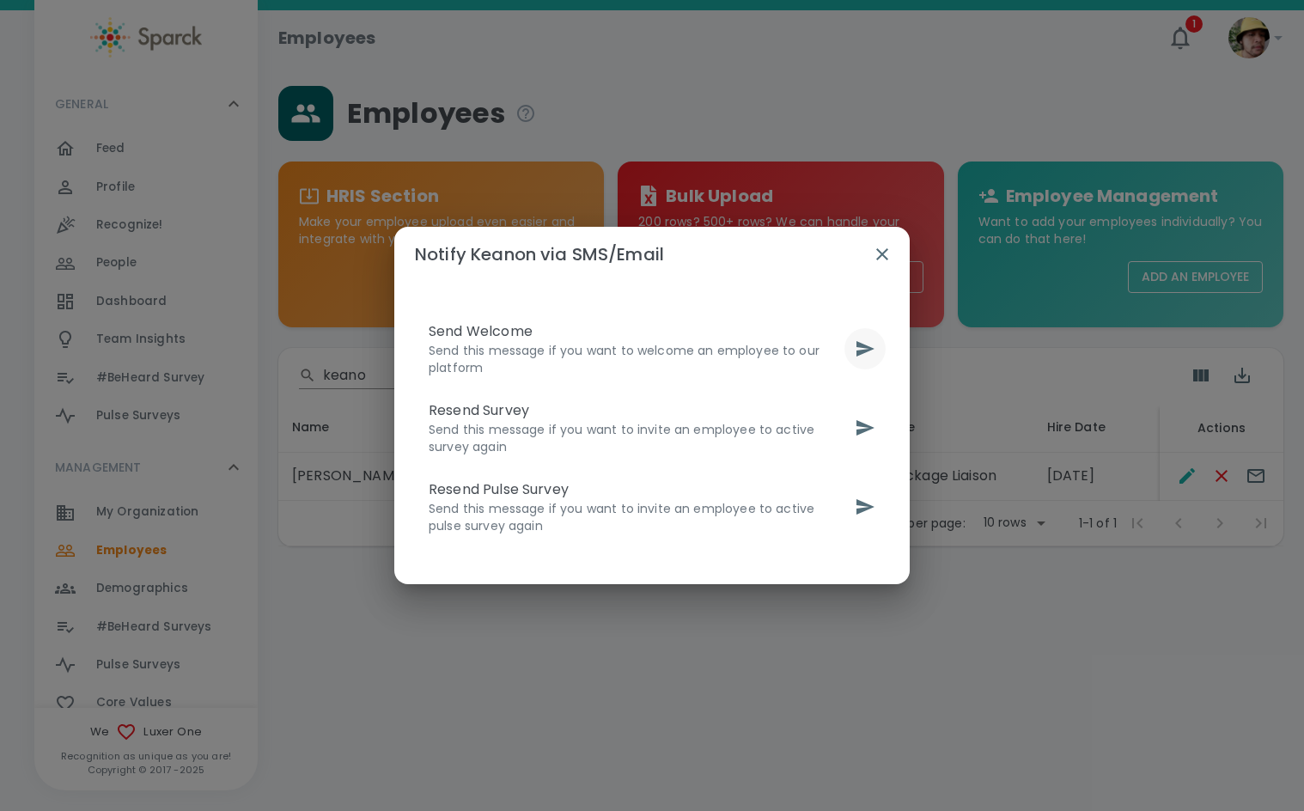
click at [871, 341] on icon "send" at bounding box center [865, 349] width 21 height 21
